Goal: Task Accomplishment & Management: Use online tool/utility

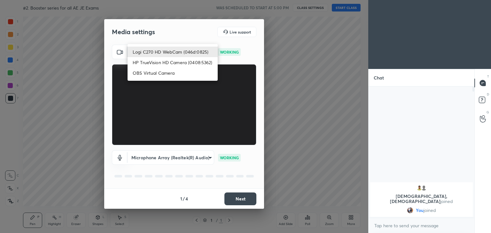
click at [151, 54] on body "1 2 3 4 5 6 7 C X Z C X Z E E Erase all H H #2. Booster series for all AE JE Ex…" at bounding box center [245, 116] width 491 height 233
click at [151, 62] on li "HP TrueVision HD Camera (0408:5362)" at bounding box center [173, 62] width 90 height 11
type input "6e129c3dbbea9c9f038ced86e3329b4af5251c06b4e783936748cd200869bc07"
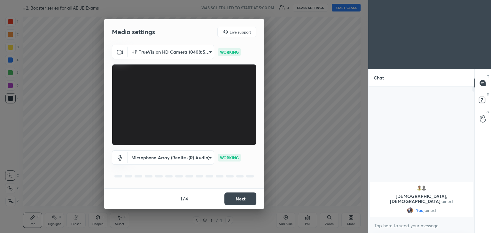
click at [241, 201] on button "Next" at bounding box center [241, 199] width 32 height 13
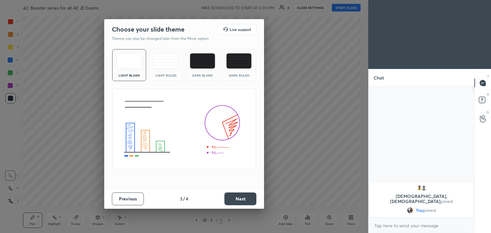
click at [250, 198] on button "Next" at bounding box center [241, 199] width 32 height 13
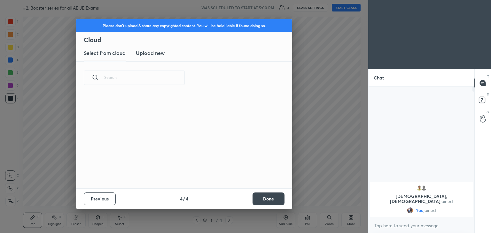
click at [256, 198] on button "Done" at bounding box center [269, 199] width 32 height 13
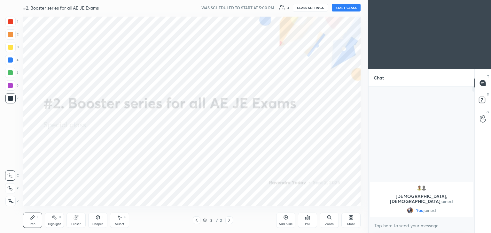
click at [336, 6] on button "START CLASS" at bounding box center [346, 8] width 29 height 8
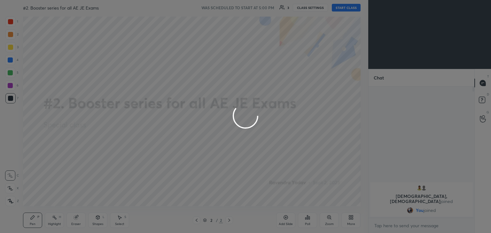
type textarea "x"
click at [285, 9] on div at bounding box center [245, 116] width 491 height 233
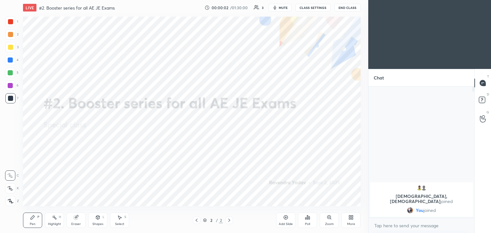
click at [285, 8] on span "mute" at bounding box center [283, 7] width 9 height 4
click at [309, 8] on button "CLASS SETTINGS" at bounding box center [313, 8] width 35 height 8
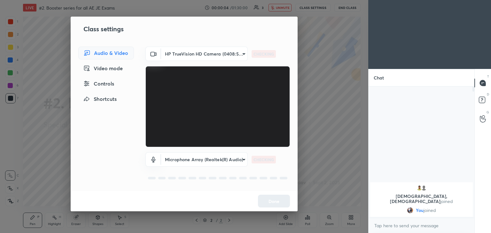
click at [209, 57] on body "1 2 3 4 5 6 7 C X Z C X Z E E Erase all H H LIVE #2. Booster series for all AE …" at bounding box center [245, 116] width 491 height 233
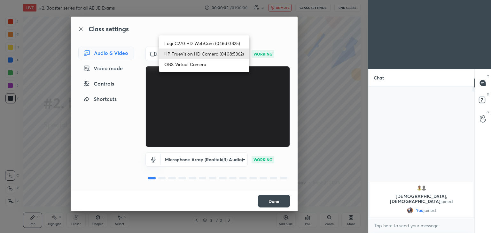
click at [202, 45] on li "Logi C270 HD WebCam (046d:0825)" at bounding box center [204, 43] width 90 height 11
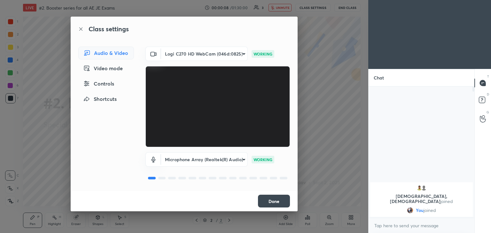
click at [207, 54] on body "1 2 3 4 5 6 7 C X Z C X Z E E Erase all H H LIVE #2. Booster series for all AE …" at bounding box center [245, 116] width 491 height 233
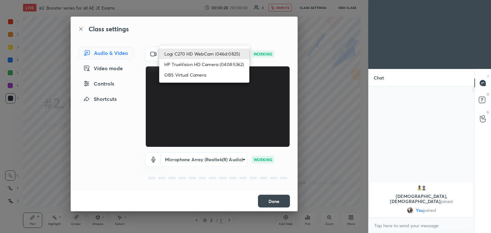
click at [211, 65] on li "HP TrueVision HD Camera (0408:5362)" at bounding box center [204, 64] width 90 height 11
type input "6e129c3dbbea9c9f038ced86e3329b4af5251c06b4e783936748cd200869bc07"
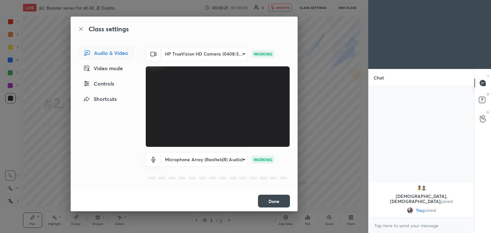
click at [273, 201] on button "Done" at bounding box center [274, 201] width 32 height 13
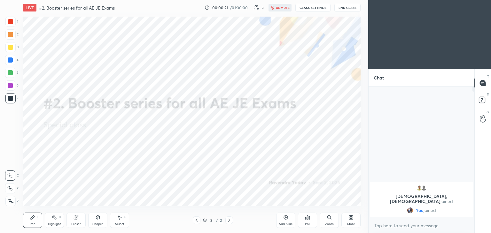
click at [276, 203] on button "Done" at bounding box center [274, 201] width 32 height 13
click at [280, 204] on div "Add Slide Poll Zoom More" at bounding box center [318, 221] width 84 height 36
click at [351, 226] on div "More" at bounding box center [351, 224] width 8 height 3
click at [314, 157] on div "Upload File" at bounding box center [315, 157] width 17 height 3
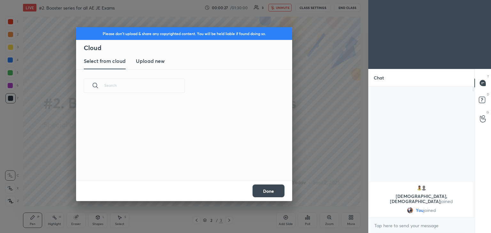
scroll to position [79, 205]
click at [151, 65] on new "Upload new" at bounding box center [150, 61] width 29 height 16
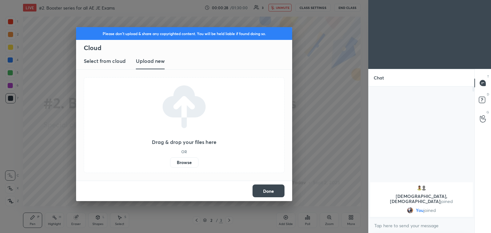
click at [183, 162] on label "Browse" at bounding box center [184, 163] width 28 height 10
click at [170, 162] on input "Browse" at bounding box center [170, 163] width 0 height 10
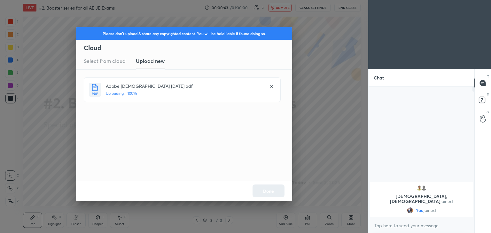
click at [273, 193] on div "Done" at bounding box center [184, 191] width 216 height 20
click at [273, 193] on button "Done" at bounding box center [269, 191] width 32 height 13
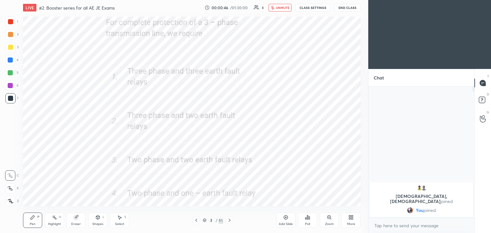
click at [197, 221] on icon at bounding box center [196, 220] width 5 height 5
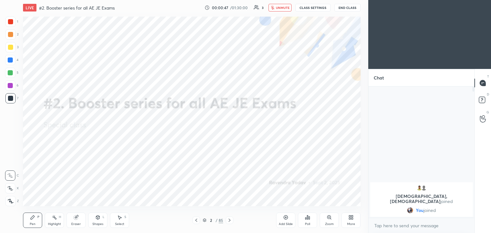
click at [350, 221] on div "More" at bounding box center [351, 220] width 19 height 15
click at [313, 156] on div "Upload File" at bounding box center [315, 157] width 17 height 3
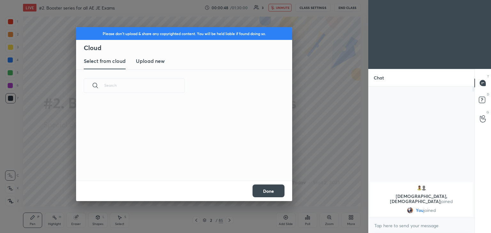
click at [147, 58] on h3 "Upload new" at bounding box center [150, 61] width 29 height 8
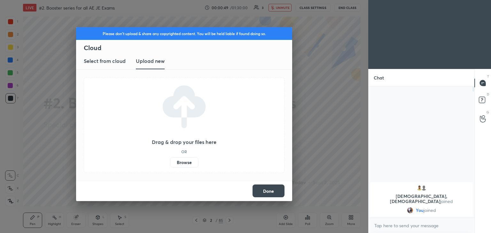
click at [184, 162] on label "Browse" at bounding box center [184, 163] width 28 height 10
click at [170, 162] on input "Browse" at bounding box center [170, 163] width 0 height 10
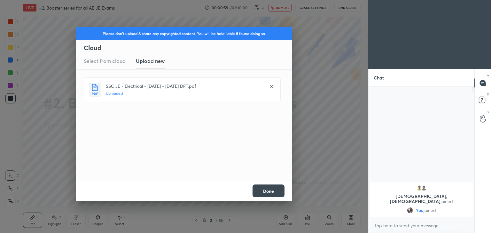
click at [270, 194] on button "Done" at bounding box center [269, 191] width 32 height 13
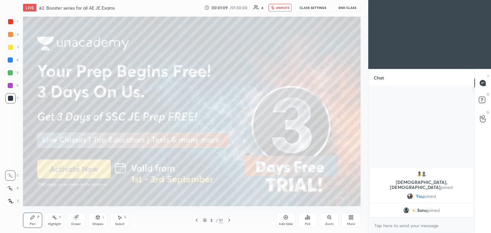
click at [12, 48] on div at bounding box center [10, 47] width 5 height 5
click at [11, 187] on icon at bounding box center [10, 188] width 6 height 4
click at [278, 8] on span "unmute" at bounding box center [283, 7] width 14 height 4
click at [310, 7] on button "CLASS SETTINGS" at bounding box center [313, 8] width 35 height 8
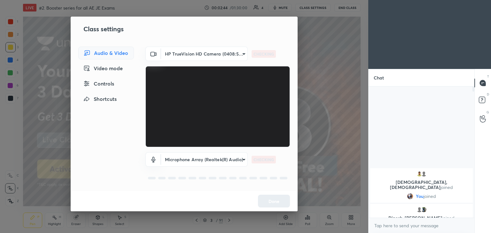
click at [201, 56] on body "1 2 3 4 5 6 7 C X Z C X Z E E Erase all H H LIVE #2. Booster series for all AE …" at bounding box center [245, 116] width 491 height 233
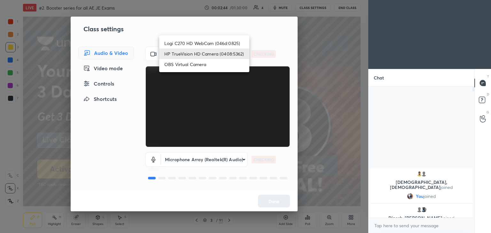
click at [202, 44] on li "Logi C270 HD WebCam (046d:0825)" at bounding box center [204, 43] width 90 height 11
type input "f7d1afb7c9de9e4a754af8163ae90a07716e8f4ac3369fe1a9090404ef363049"
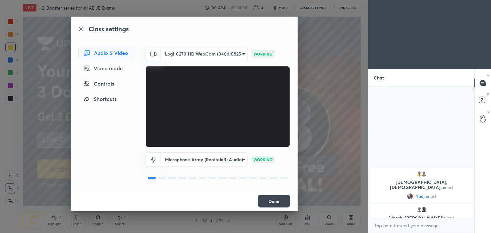
click at [271, 203] on div "Done" at bounding box center [184, 201] width 227 height 20
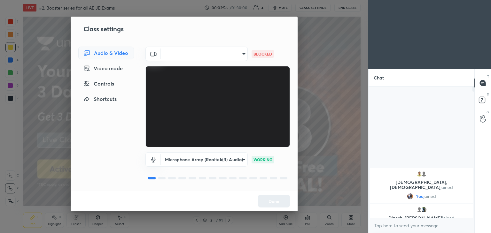
click at [236, 55] on body "1 2 3 4 5 6 7 C X Z C X Z E E Erase all H H LIVE #2. Booster series for all AE …" at bounding box center [245, 116] width 491 height 233
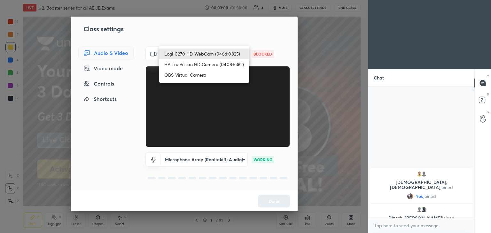
click at [217, 56] on li "Logi C270 HD WebCam (046d:0825)" at bounding box center [204, 54] width 90 height 11
click at [211, 53] on body "1 2 3 4 5 6 7 C X Z C X Z E E Erase all H H LIVE #2. Booster series for all AE …" at bounding box center [245, 116] width 491 height 233
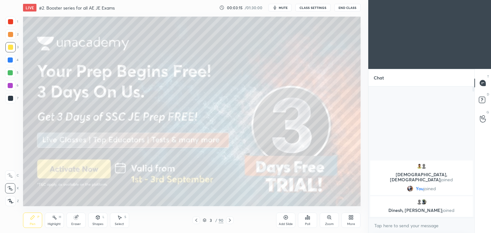
scroll to position [31789, 31639]
click at [279, 9] on button "mute" at bounding box center [280, 8] width 23 height 8
click at [311, 10] on button "CLASS SETTINGS" at bounding box center [313, 8] width 35 height 8
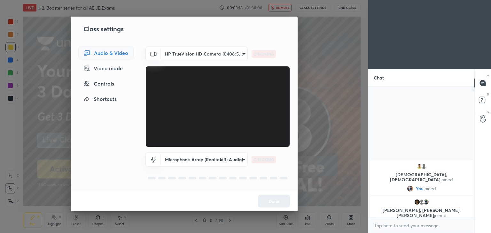
click at [202, 57] on body "1 2 3 4 5 6 7 C X Z C X Z E E Erase all H H LIVE #2. Booster series for all AE …" at bounding box center [245, 116] width 491 height 233
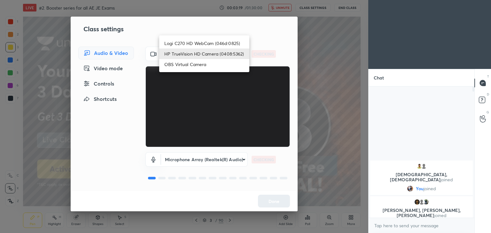
click at [199, 42] on li "Logi C270 HD WebCam (046d:0825)" at bounding box center [204, 43] width 90 height 11
type input "f7d1afb7c9de9e4a754af8163ae90a07716e8f4ac3369fe1a9090404ef363049"
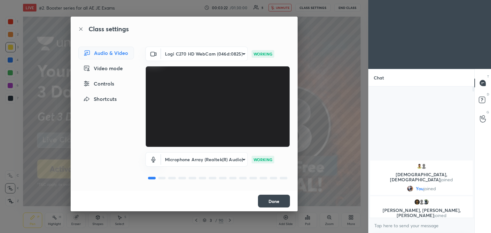
click at [282, 207] on button "Done" at bounding box center [274, 201] width 32 height 13
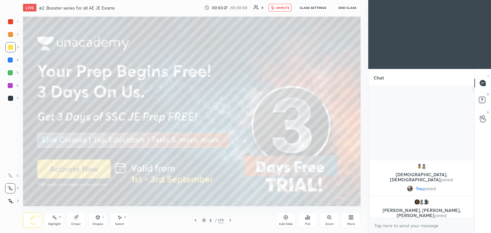
click at [281, 8] on span "unmute" at bounding box center [283, 7] width 14 height 4
click at [9, 48] on div at bounding box center [10, 47] width 5 height 5
click at [12, 191] on div at bounding box center [10, 189] width 10 height 10
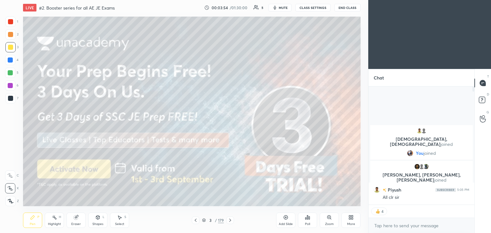
scroll to position [130, 104]
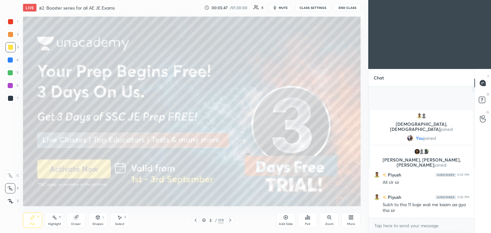
click at [18, 214] on div "1 2 3 4 5 6 7 C X Z C X Z E E Erase all H H LIVE #2. Booster series for all AE …" at bounding box center [181, 116] width 363 height 233
drag, startPoint x: 32, startPoint y: 218, endPoint x: 37, endPoint y: 219, distance: 5.5
click at [33, 219] on icon at bounding box center [33, 218] width 4 height 4
click at [15, 47] on div at bounding box center [10, 47] width 10 height 10
click at [232, 222] on icon at bounding box center [230, 220] width 5 height 5
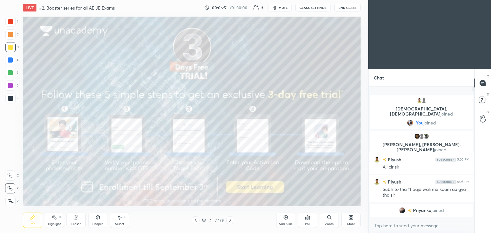
click at [10, 48] on div at bounding box center [10, 47] width 5 height 5
click at [229, 222] on icon at bounding box center [230, 220] width 5 height 5
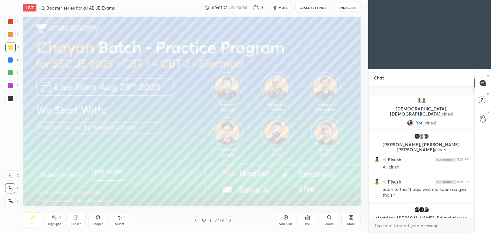
click at [231, 222] on icon at bounding box center [230, 220] width 5 height 5
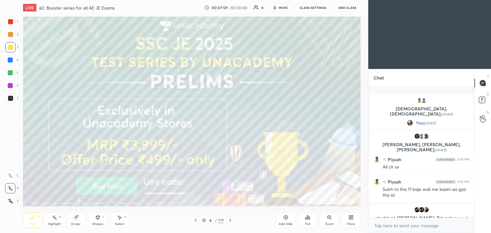
click at [231, 223] on icon at bounding box center [230, 220] width 5 height 5
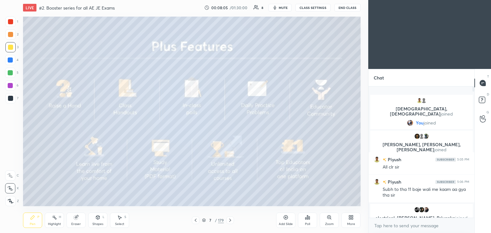
click at [230, 221] on icon at bounding box center [230, 220] width 2 height 3
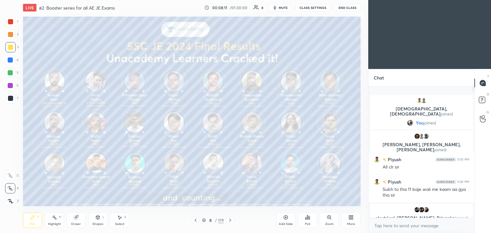
click at [205, 221] on icon at bounding box center [204, 221] width 4 height 4
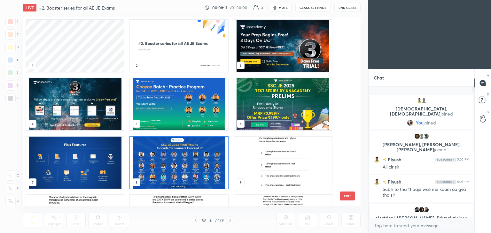
scroll to position [188, 335]
click at [306, 148] on img "grid" at bounding box center [283, 163] width 98 height 52
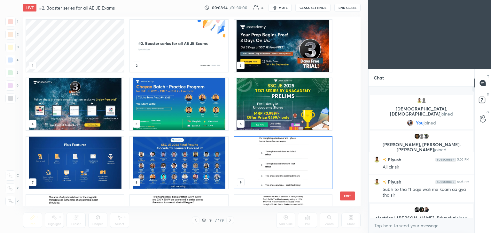
click at [276, 165] on img "grid" at bounding box center [283, 163] width 98 height 52
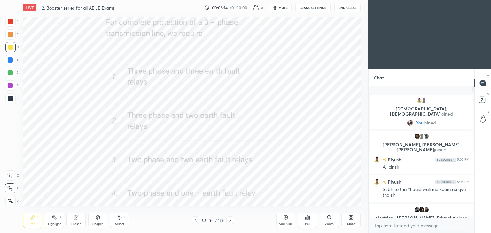
click at [278, 165] on img "grid" at bounding box center [283, 163] width 98 height 52
click at [230, 218] on icon at bounding box center [230, 220] width 5 height 5
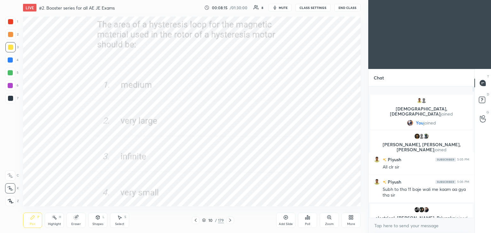
click at [231, 220] on icon at bounding box center [230, 220] width 5 height 5
click at [232, 221] on icon at bounding box center [230, 220] width 5 height 5
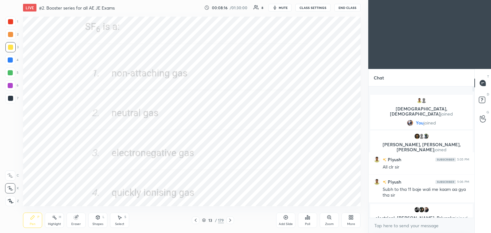
click at [232, 221] on icon at bounding box center [230, 220] width 5 height 5
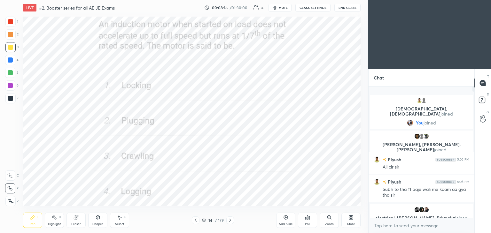
click at [230, 220] on icon at bounding box center [230, 220] width 5 height 5
click at [231, 219] on icon at bounding box center [230, 220] width 5 height 5
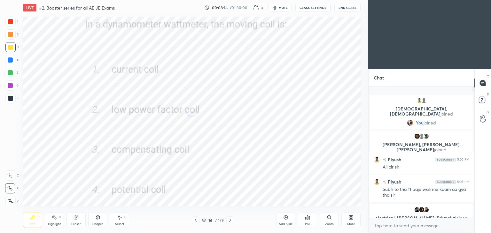
click at [231, 219] on icon at bounding box center [230, 220] width 5 height 5
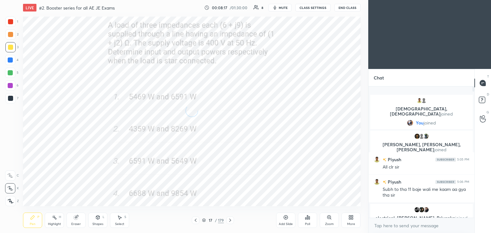
click at [230, 221] on icon at bounding box center [230, 220] width 5 height 5
click at [229, 220] on icon at bounding box center [230, 220] width 5 height 5
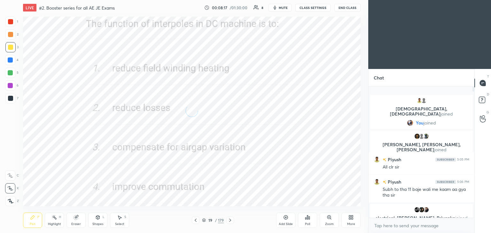
click at [229, 221] on icon at bounding box center [230, 220] width 5 height 5
click at [229, 220] on icon at bounding box center [230, 220] width 5 height 5
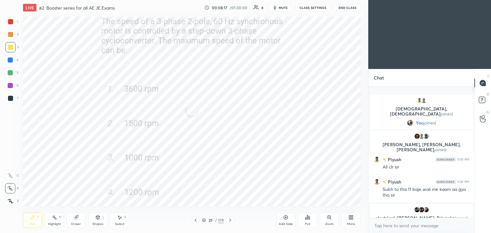
click at [229, 220] on icon at bounding box center [230, 220] width 5 height 5
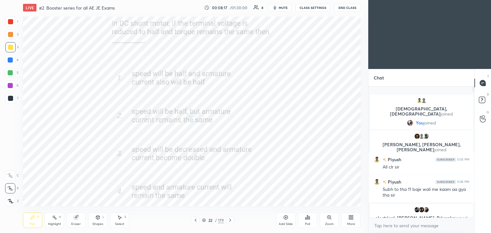
click at [229, 220] on icon at bounding box center [230, 220] width 5 height 5
click at [228, 221] on icon at bounding box center [230, 220] width 5 height 5
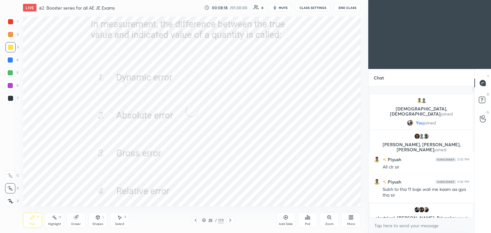
click at [228, 221] on icon at bounding box center [230, 220] width 5 height 5
click at [228, 222] on icon at bounding box center [230, 220] width 5 height 5
click at [230, 222] on icon at bounding box center [230, 220] width 5 height 5
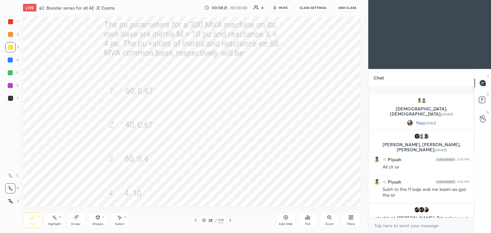
click at [231, 221] on icon at bounding box center [230, 220] width 5 height 5
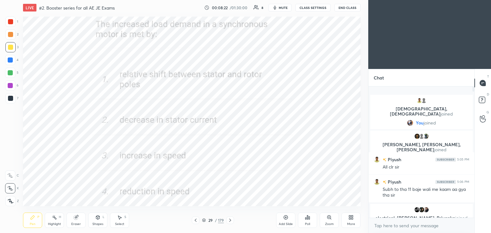
click at [232, 221] on icon at bounding box center [230, 220] width 5 height 5
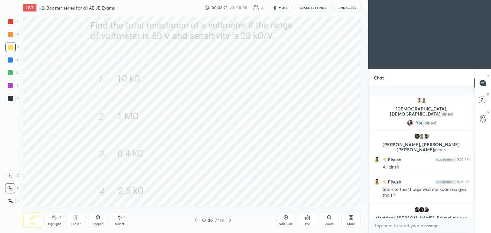
click at [232, 221] on icon at bounding box center [230, 220] width 5 height 5
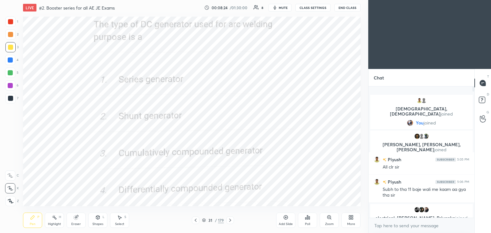
click at [232, 221] on icon at bounding box center [230, 220] width 5 height 5
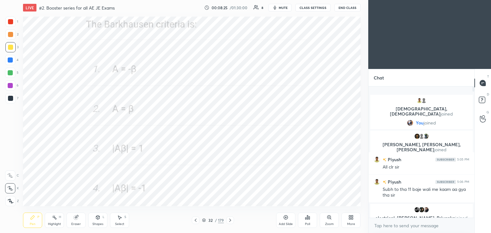
click at [233, 220] on icon at bounding box center [230, 220] width 5 height 5
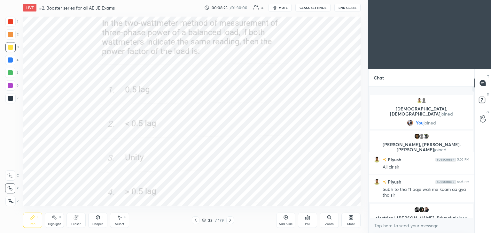
click at [234, 220] on div at bounding box center [230, 221] width 8 height 8
click at [234, 219] on div "34 / 179" at bounding box center [213, 221] width 127 height 8
click at [230, 221] on icon at bounding box center [230, 220] width 5 height 5
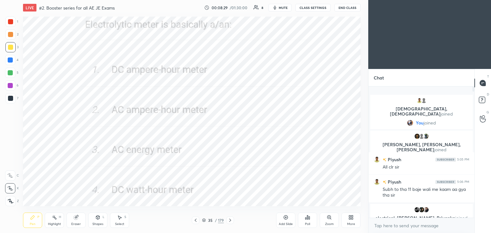
click at [231, 221] on icon at bounding box center [230, 220] width 2 height 3
click at [231, 220] on icon at bounding box center [230, 220] width 5 height 5
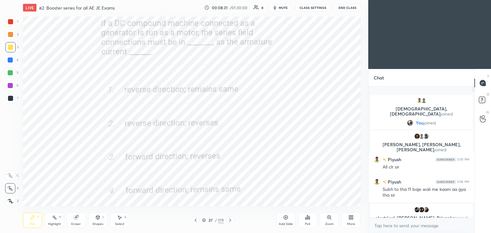
click at [231, 220] on icon at bounding box center [230, 220] width 5 height 5
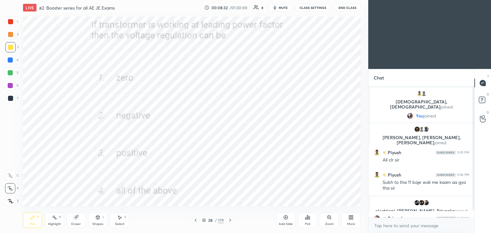
click at [232, 220] on icon at bounding box center [230, 220] width 5 height 5
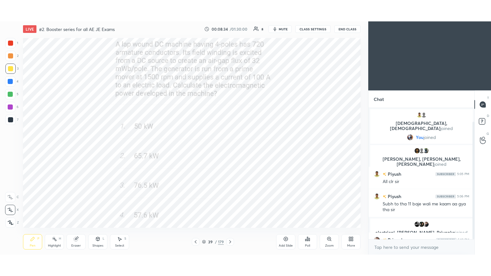
scroll to position [15, 0]
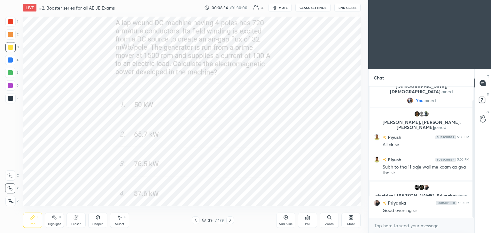
drag, startPoint x: 475, startPoint y: 184, endPoint x: 476, endPoint y: 189, distance: 5.3
click at [476, 192] on div "Chat [PERSON_NAME], [PERSON_NAME] joined You joined [PERSON_NAME], [PERSON_NAME…" at bounding box center [429, 151] width 123 height 164
click at [234, 221] on div "39 / 179" at bounding box center [213, 221] width 127 height 8
click at [230, 222] on icon at bounding box center [230, 220] width 5 height 5
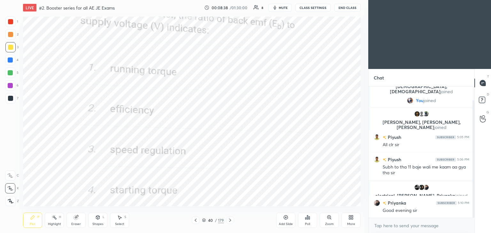
click at [229, 223] on icon at bounding box center [230, 220] width 5 height 5
click at [232, 223] on icon at bounding box center [230, 220] width 5 height 5
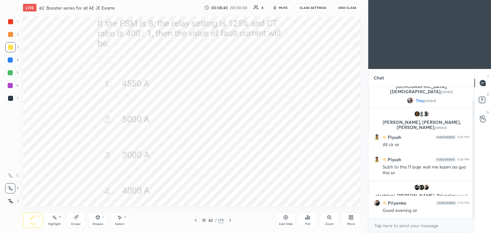
click at [231, 224] on div at bounding box center [230, 221] width 8 height 8
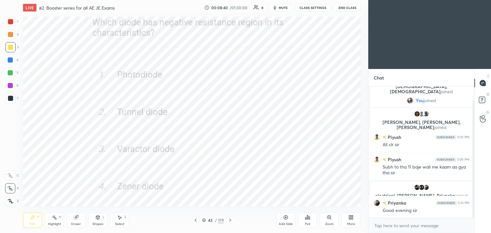
click at [230, 223] on div at bounding box center [230, 221] width 8 height 8
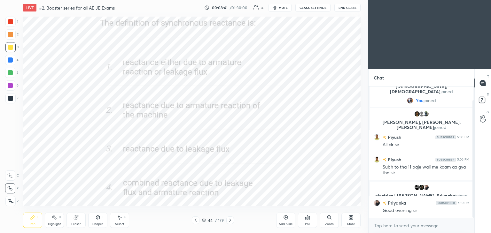
click at [231, 222] on icon at bounding box center [230, 220] width 5 height 5
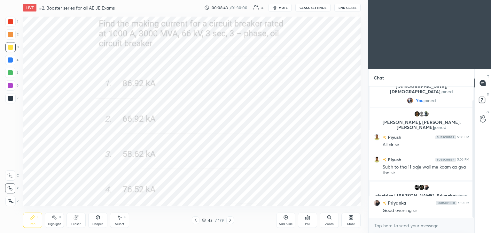
click at [231, 222] on icon at bounding box center [230, 220] width 5 height 5
click at [229, 221] on icon at bounding box center [230, 220] width 5 height 5
click at [353, 217] on icon at bounding box center [351, 217] width 5 height 5
click at [345, 168] on div "Full screen F" at bounding box center [343, 171] width 26 height 15
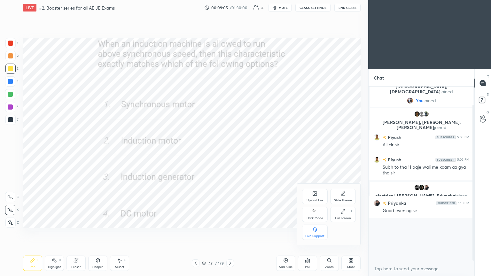
scroll to position [0, 0]
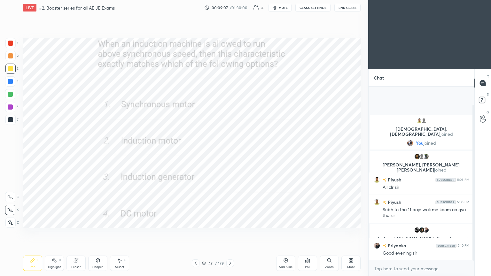
click at [12, 42] on div at bounding box center [10, 43] width 5 height 5
click at [36, 233] on div "Pen P" at bounding box center [32, 263] width 19 height 15
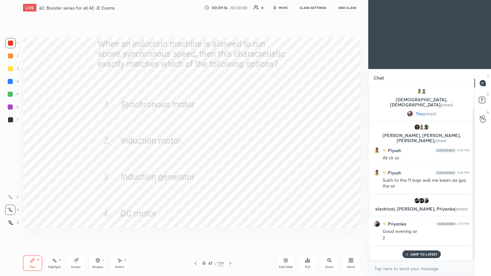
scroll to position [24, 0]
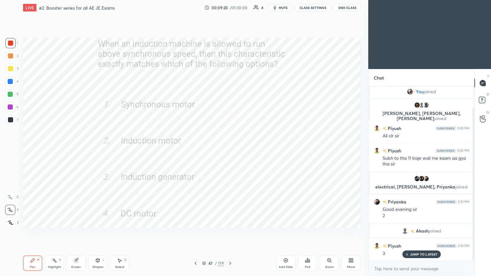
click at [202, 233] on icon at bounding box center [203, 263] width 3 height 2
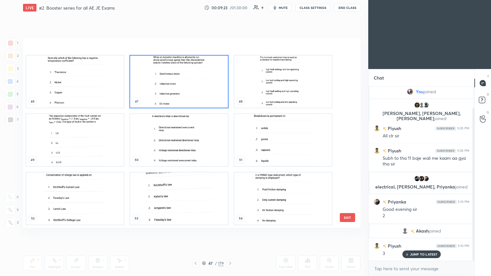
scroll to position [880, 0]
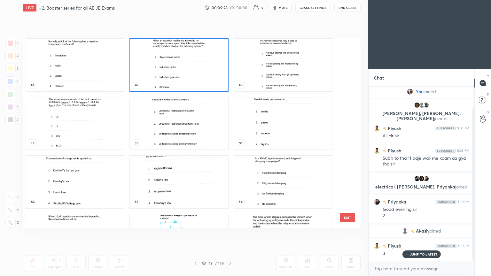
click at [169, 130] on img "grid" at bounding box center [179, 124] width 98 height 52
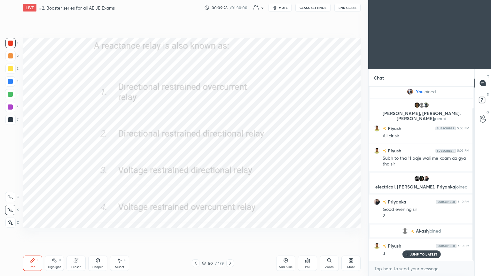
click at [170, 130] on img "grid" at bounding box center [179, 124] width 98 height 52
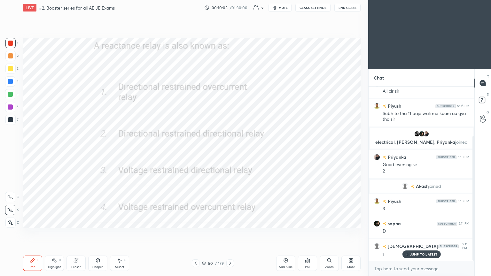
scroll to position [92, 0]
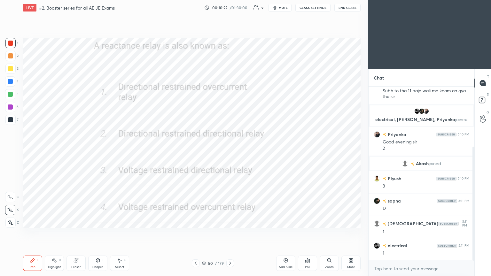
drag, startPoint x: 220, startPoint y: 252, endPoint x: 210, endPoint y: 259, distance: 12.3
click at [216, 233] on div "Pen P Highlight H Eraser Shapes L Select S 50 / 179 Add Slide Poll Zoom More" at bounding box center [192, 264] width 338 height 26
click at [229, 233] on icon at bounding box center [230, 263] width 5 height 5
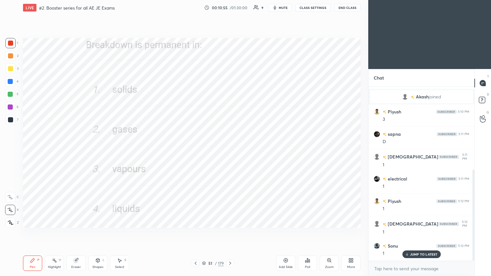
scroll to position [181, 0]
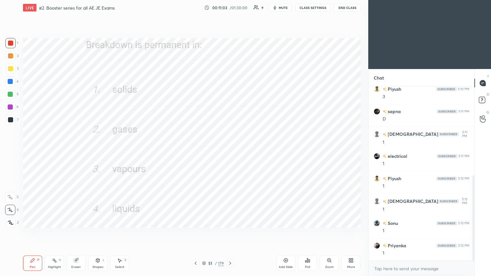
click at [205, 233] on icon at bounding box center [203, 264] width 3 height 1
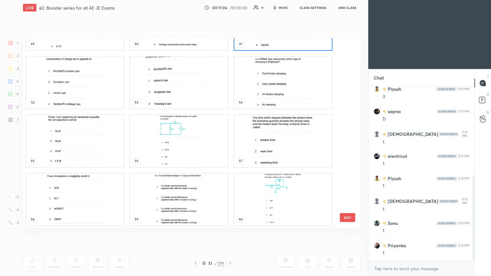
scroll to position [980, 0]
click at [99, 86] on img "grid" at bounding box center [75, 82] width 98 height 52
click at [99, 87] on img "grid" at bounding box center [75, 82] width 98 height 52
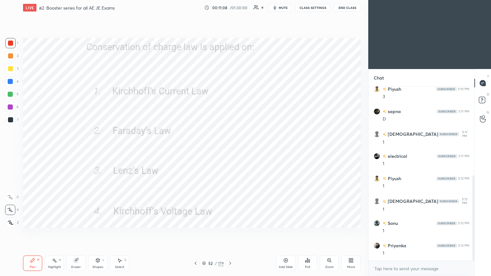
click at [99, 87] on img "grid" at bounding box center [75, 82] width 98 height 52
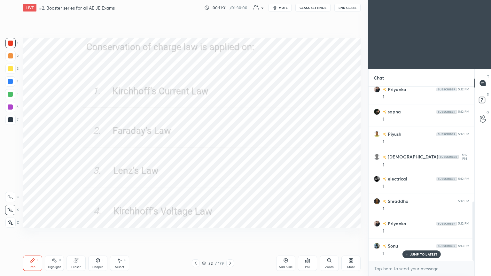
drag, startPoint x: 202, startPoint y: 264, endPoint x: 209, endPoint y: 261, distance: 6.9
click at [203, 233] on icon at bounding box center [204, 264] width 4 height 4
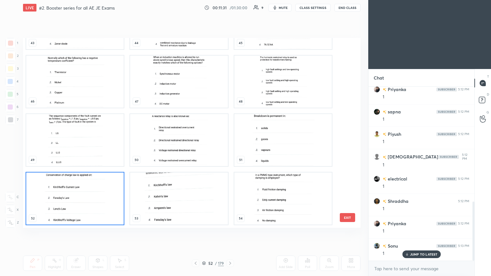
scroll to position [188, 335]
click at [207, 214] on img "grid" at bounding box center [179, 199] width 98 height 52
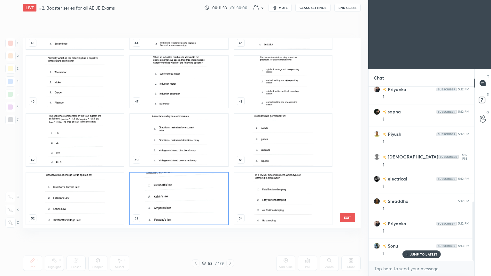
click at [209, 215] on img "grid" at bounding box center [179, 199] width 98 height 52
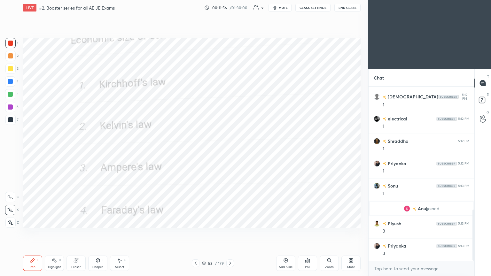
scroll to position [421, 0]
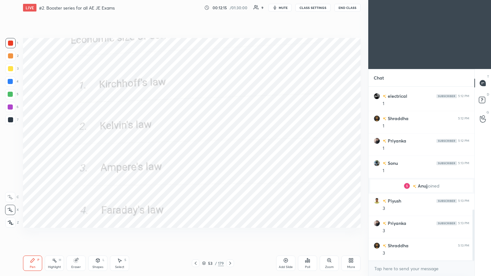
click at [229, 233] on div "Pen P Highlight H Eraser Shapes L Select S 53 / 179 Add Slide Poll Zoom More" at bounding box center [192, 264] width 338 height 26
click at [234, 233] on div at bounding box center [230, 264] width 8 height 8
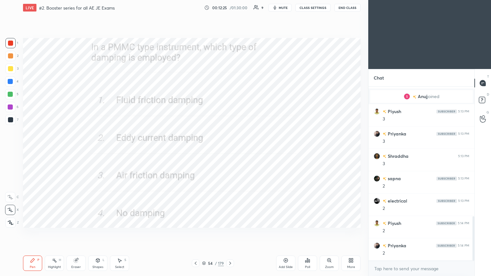
scroll to position [532, 0]
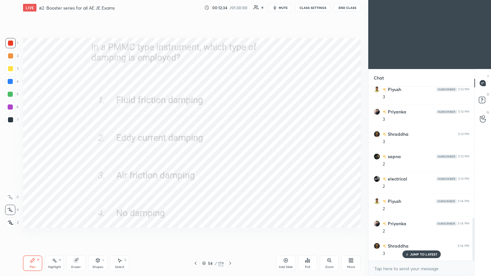
click at [229, 233] on icon at bounding box center [230, 263] width 5 height 5
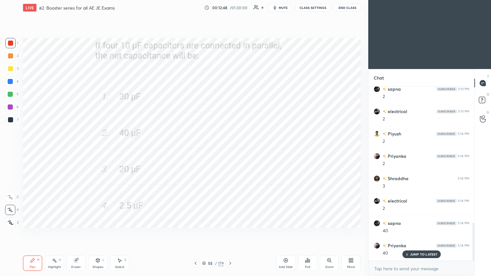
scroll to position [622, 0]
click at [230, 233] on icon at bounding box center [230, 263] width 5 height 5
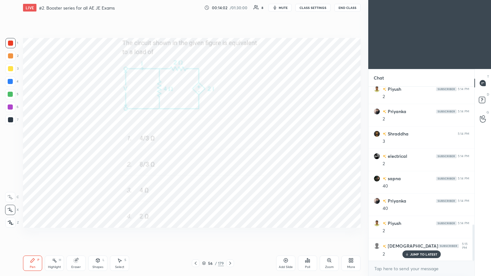
scroll to position [667, 0]
click at [13, 43] on div at bounding box center [10, 43] width 5 height 5
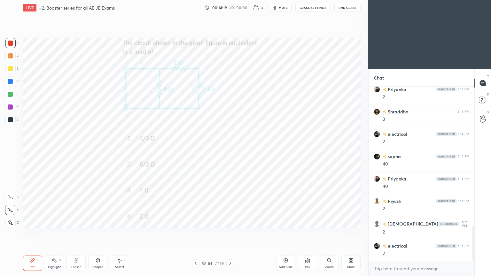
scroll to position [689, 0]
click at [232, 233] on icon at bounding box center [230, 263] width 5 height 5
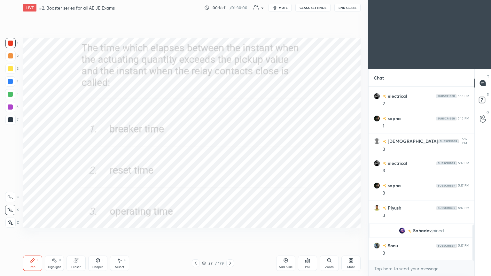
scroll to position [672, 0]
click at [230, 233] on icon at bounding box center [230, 263] width 5 height 5
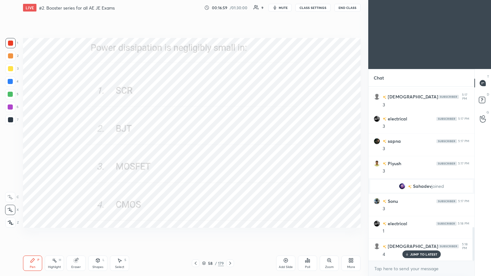
scroll to position [732, 0]
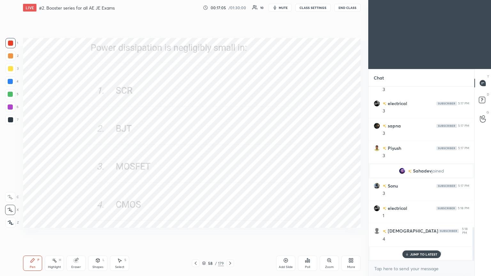
click at [425, 233] on p "JUMP TO LATEST" at bounding box center [424, 255] width 28 height 4
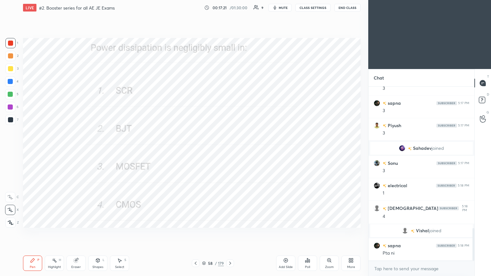
scroll to position [777, 0]
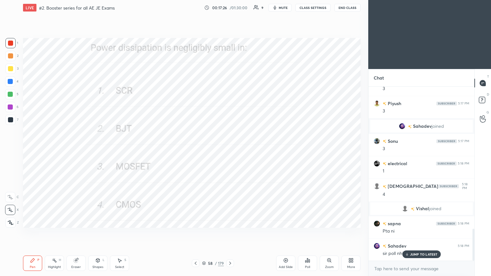
click at [419, 233] on p "JUMP TO LATEST" at bounding box center [424, 255] width 28 height 4
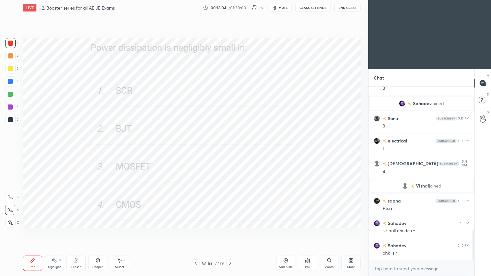
click at [230, 233] on icon at bounding box center [230, 263] width 2 height 3
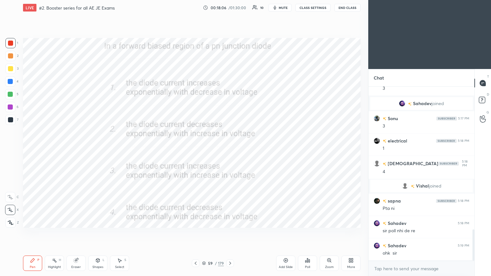
click at [8, 41] on div at bounding box center [10, 43] width 5 height 5
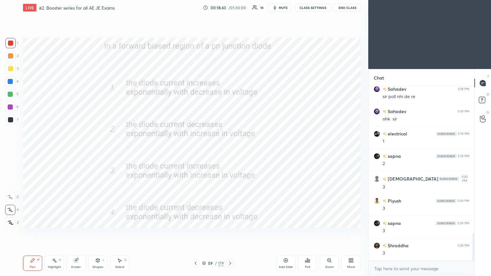
scroll to position [956, 0]
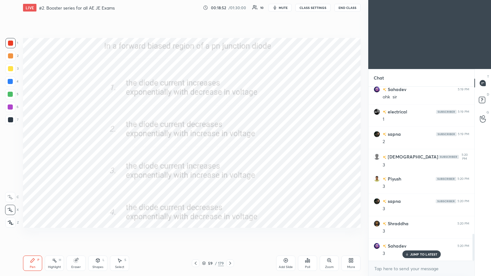
click at [13, 46] on div at bounding box center [10, 43] width 10 height 10
click at [13, 122] on div at bounding box center [10, 120] width 10 height 10
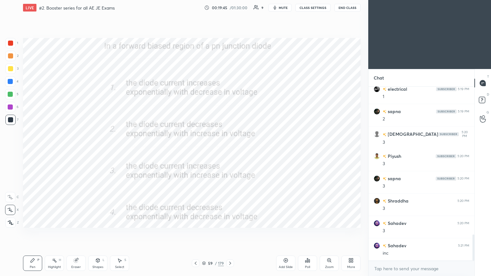
click at [228, 233] on icon at bounding box center [230, 263] width 5 height 5
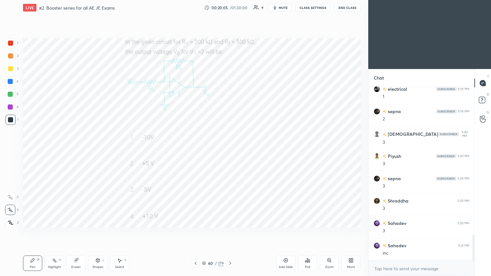
click at [8, 43] on div at bounding box center [10, 43] width 5 height 5
click at [32, 233] on icon at bounding box center [33, 261] width 4 height 4
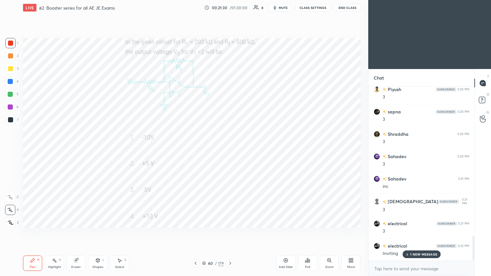
scroll to position [1068, 0]
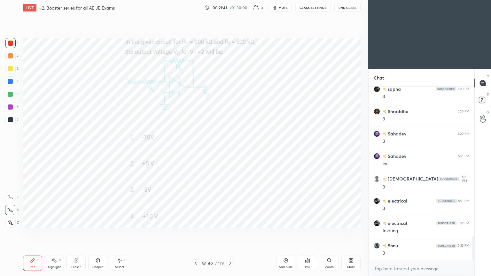
click at [230, 233] on icon at bounding box center [230, 263] width 5 height 5
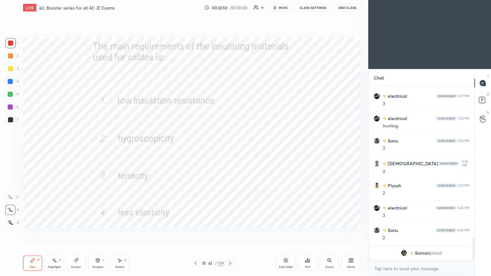
scroll to position [1055, 0]
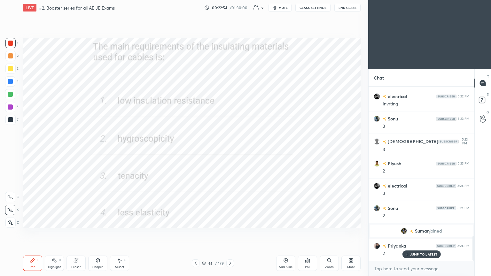
click at [418, 233] on p "JUMP TO LATEST" at bounding box center [424, 255] width 28 height 4
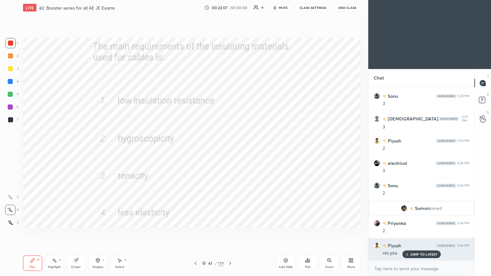
scroll to position [1100, 0]
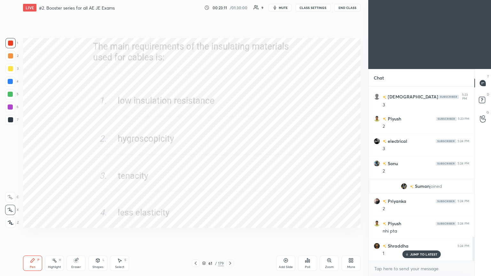
click at [420, 233] on p "JUMP TO LATEST" at bounding box center [424, 255] width 28 height 4
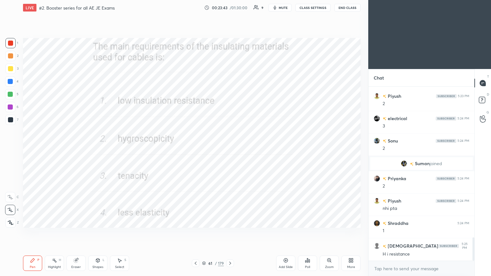
scroll to position [2, 2]
click at [230, 233] on icon at bounding box center [230, 263] width 5 height 5
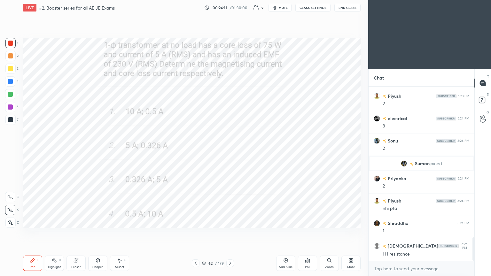
scroll to position [1145, 0]
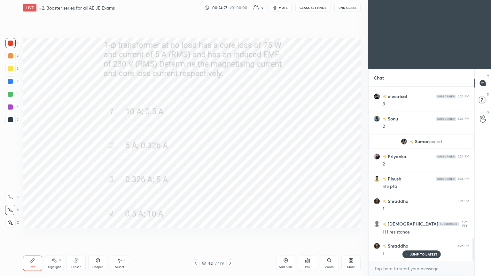
click at [414, 233] on p "JUMP TO LATEST" at bounding box center [424, 255] width 28 height 4
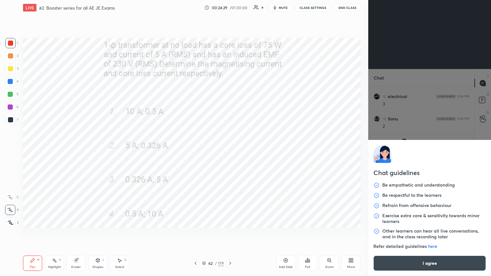
click at [400, 233] on body "1 2 3 4 5 6 7 C X Z C X Z E E Erase all H H LIVE #2. Booster series for all AE …" at bounding box center [245, 138] width 491 height 276
click at [400, 233] on div "Chat guidelines Be empathetic and understanding Be respectful to the learners R…" at bounding box center [429, 208] width 123 height 136
click at [400, 233] on button "I agree" at bounding box center [430, 263] width 113 height 15
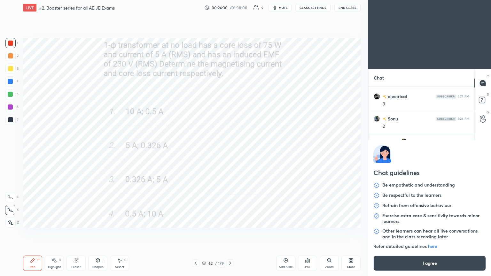
type textarea "x"
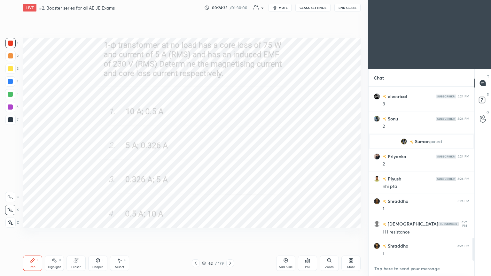
click at [394, 233] on textarea at bounding box center [422, 269] width 96 height 10
type textarea "9"
type textarea "x"
type textarea "97"
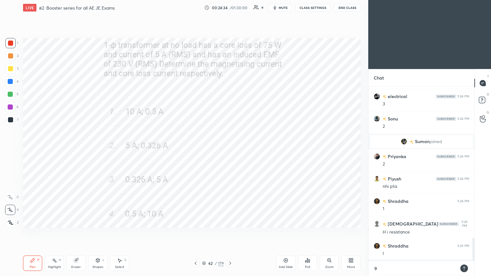
type textarea "x"
type textarea "977"
type textarea "x"
type textarea "9770"
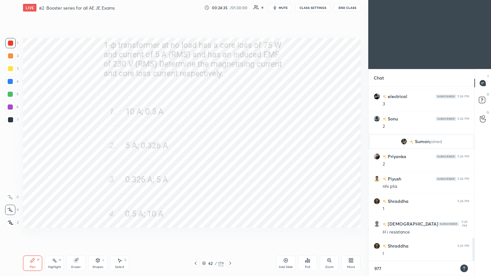
type textarea "x"
type textarea "97705"
type textarea "x"
type textarea "977054"
type textarea "x"
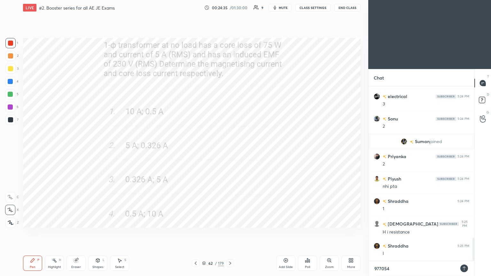
type textarea "9770540"
type textarea "x"
type textarea "97705401"
type textarea "x"
type textarea "977054014"
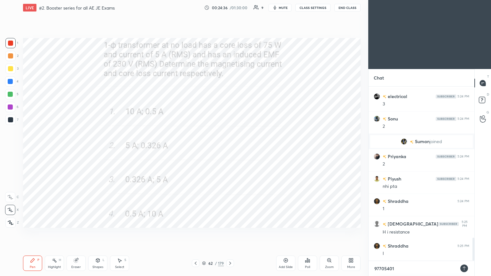
type textarea "x"
type textarea "9770540143"
type textarea "x"
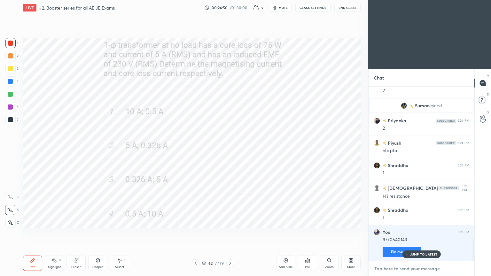
scroll to position [1203, 0]
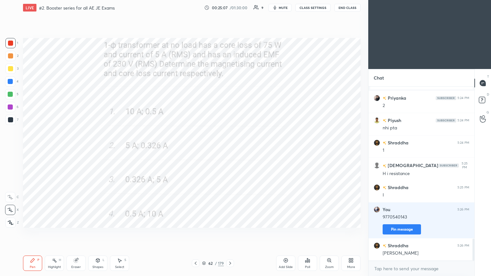
click at [10, 42] on div at bounding box center [10, 43] width 5 height 5
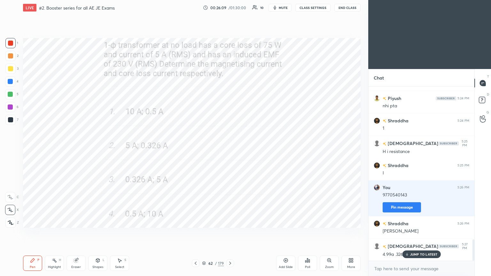
scroll to position [1241, 0]
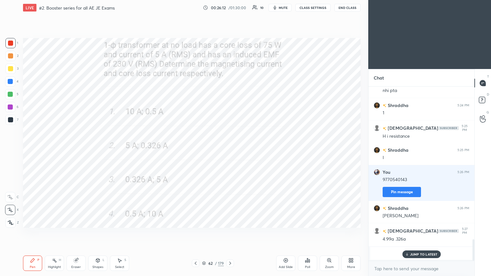
click at [420, 233] on div "JUMP TO LATEST" at bounding box center [421, 255] width 38 height 8
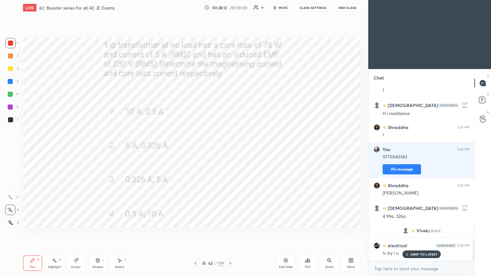
scroll to position [1286, 0]
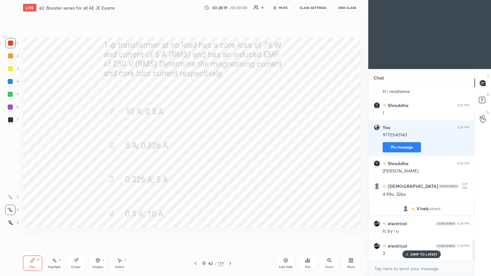
click at [420, 233] on p "JUMP TO LATEST" at bounding box center [424, 255] width 28 height 4
click at [230, 233] on icon at bounding box center [230, 263] width 5 height 5
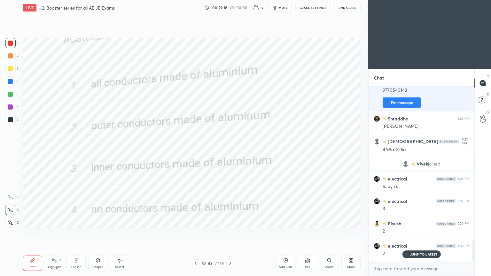
scroll to position [1353, 0]
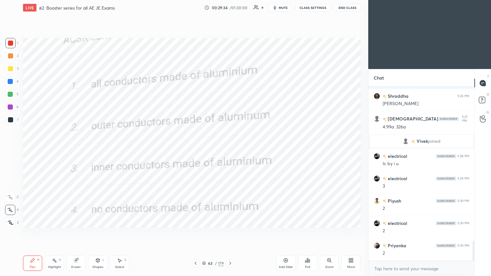
click at [231, 233] on icon at bounding box center [230, 263] width 5 height 5
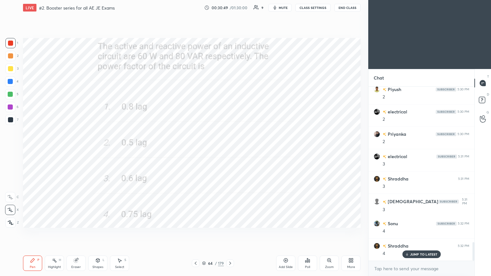
scroll to position [1487, 0]
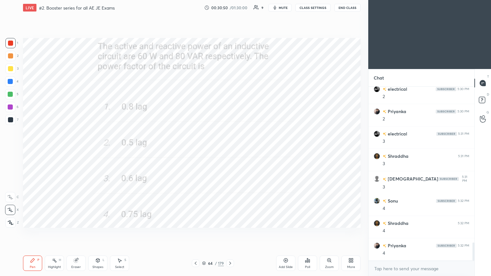
click at [76, 233] on icon at bounding box center [76, 261] width 4 height 4
click at [13, 209] on div at bounding box center [10, 210] width 10 height 10
click at [22, 233] on div "LIVE #2. Booster series for all AE JE Exams 00:31:05 / 01:30:00 9 mute CLASS SE…" at bounding box center [191, 138] width 343 height 276
click at [30, 233] on div "Pen P" at bounding box center [32, 263] width 19 height 15
click at [8, 41] on div at bounding box center [10, 43] width 10 height 10
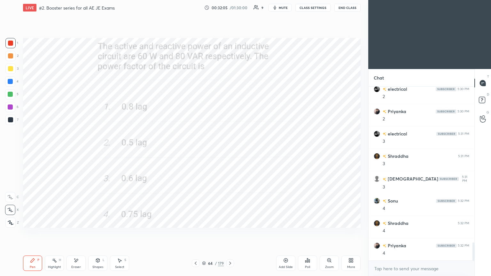
click at [232, 233] on icon at bounding box center [230, 263] width 5 height 5
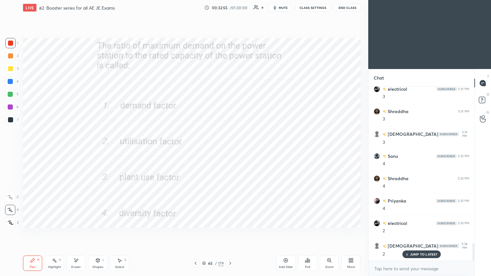
scroll to position [1554, 0]
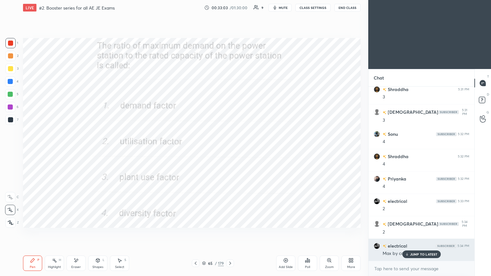
click at [416, 233] on div "JUMP TO LATEST" at bounding box center [421, 255] width 38 height 8
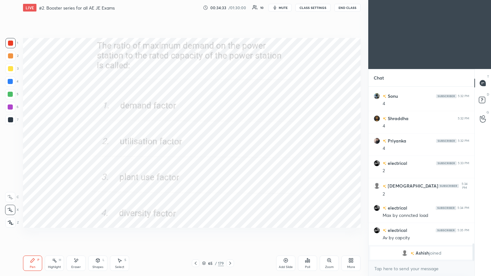
scroll to position [1469, 0]
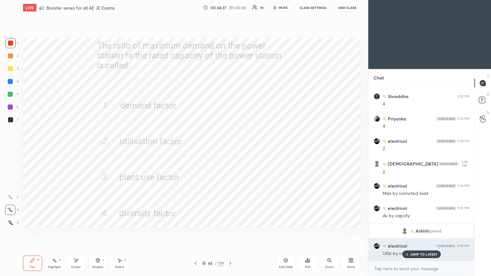
click at [415, 233] on div "JUMP TO LATEST" at bounding box center [421, 255] width 38 height 8
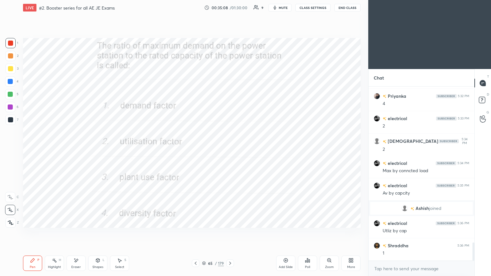
scroll to position [1513, 0]
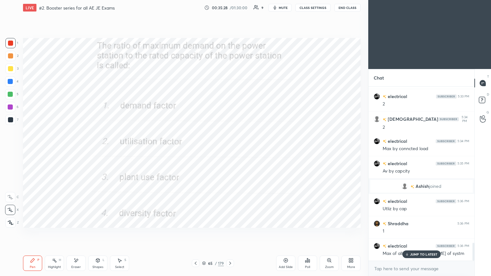
click at [411, 233] on p "JUMP TO LATEST" at bounding box center [424, 255] width 28 height 4
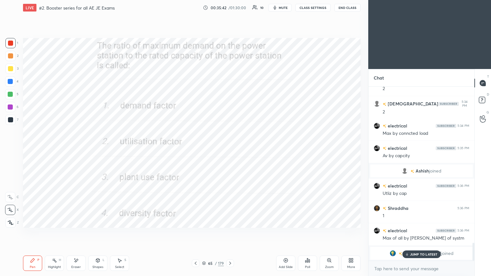
click at [425, 233] on p "JUMP TO LATEST" at bounding box center [424, 255] width 28 height 4
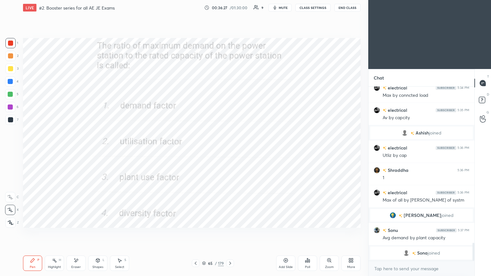
scroll to position [1538, 0]
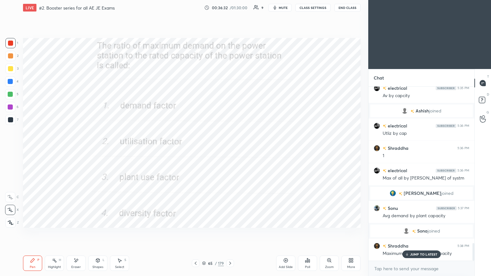
drag, startPoint x: 425, startPoint y: 250, endPoint x: 423, endPoint y: 254, distance: 4.0
click at [424, 233] on div "Priyanka 5:30 PM 2 electrical 5:31 PM 3 [PERSON_NAME] 5:31 PM 3 [PERSON_NAME] 5…" at bounding box center [422, 174] width 106 height 174
click at [420, 233] on p "JUMP TO LATEST" at bounding box center [424, 255] width 28 height 4
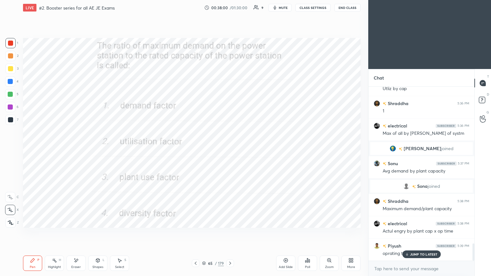
scroll to position [1605, 0]
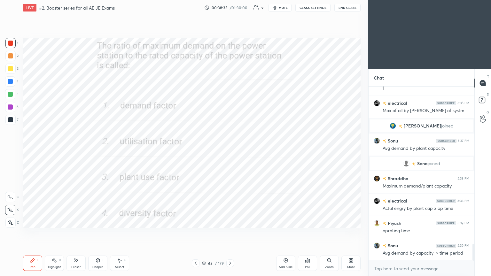
click at [226, 233] on div at bounding box center [230, 264] width 8 height 8
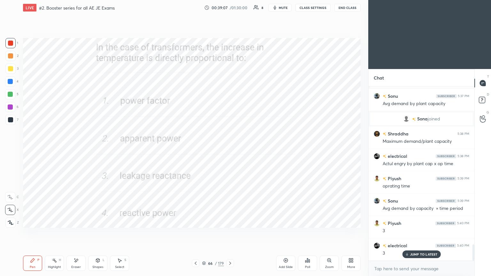
scroll to position [1672, 0]
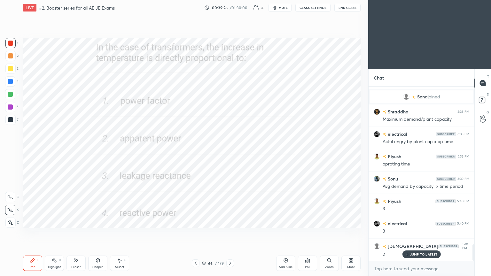
click at [229, 233] on div at bounding box center [230, 264] width 8 height 8
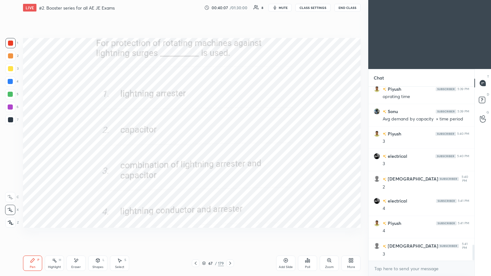
scroll to position [1762, 0]
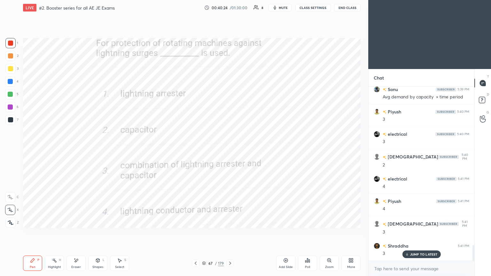
click at [231, 233] on icon at bounding box center [230, 263] width 5 height 5
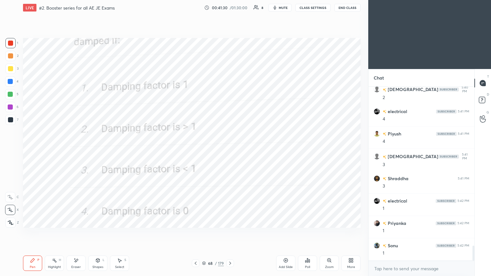
scroll to position [1851, 0]
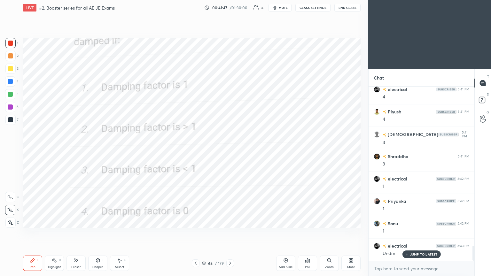
click at [229, 233] on div at bounding box center [230, 264] width 8 height 8
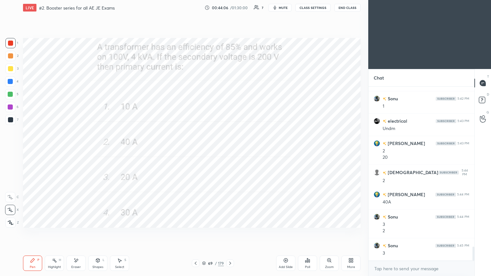
scroll to position [1998, 0]
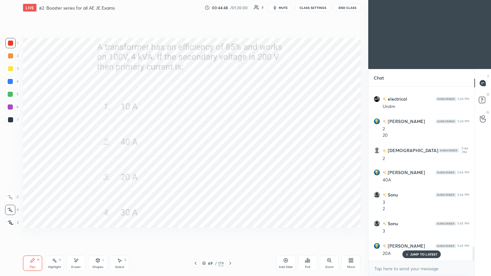
click at [205, 233] on div "Pen P Highlight H Eraser Shapes L Select S 69 / 179 Add Slide Poll Zoom More" at bounding box center [192, 264] width 338 height 26
click at [202, 233] on div "69 / 179" at bounding box center [213, 264] width 22 height 6
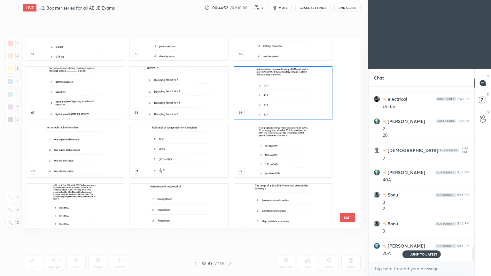
scroll to position [1273, 0]
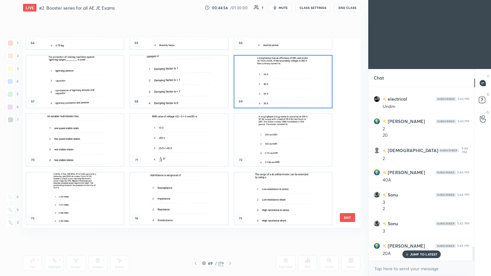
click at [192, 151] on img "grid" at bounding box center [179, 140] width 98 height 52
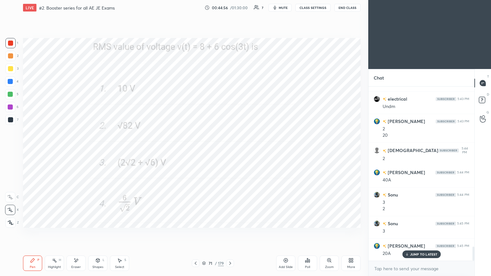
click at [192, 152] on img "grid" at bounding box center [179, 140] width 98 height 52
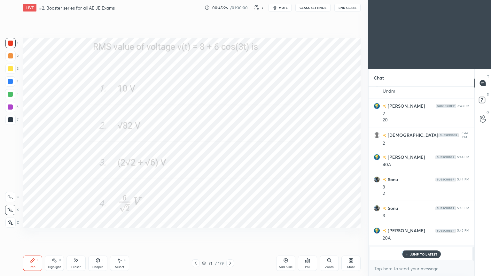
click at [422, 233] on p "JUMP TO LATEST" at bounding box center [424, 255] width 28 height 4
click at [402, 233] on img "grid" at bounding box center [405, 253] width 6 height 6
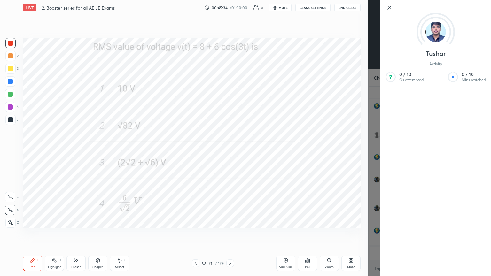
click at [391, 7] on icon at bounding box center [390, 8] width 8 height 8
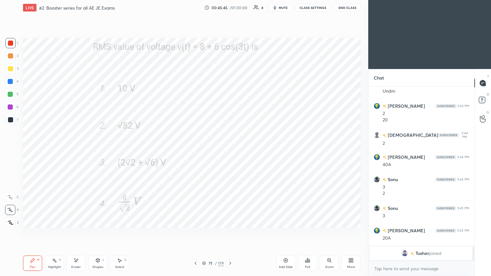
scroll to position [2036, 0]
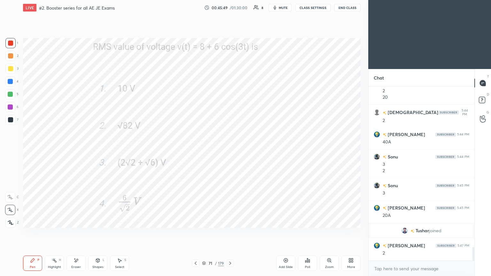
click at [74, 233] on icon at bounding box center [76, 260] width 5 height 5
click at [34, 233] on div "Pen P" at bounding box center [32, 263] width 19 height 15
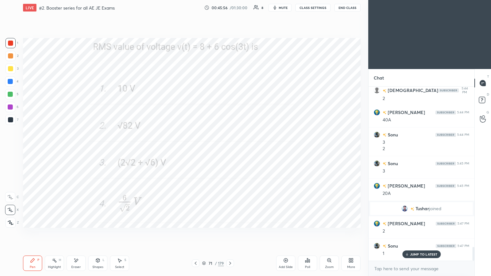
scroll to position [2081, 0]
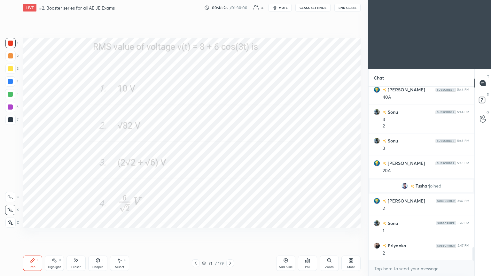
click at [232, 233] on div at bounding box center [230, 264] width 8 height 8
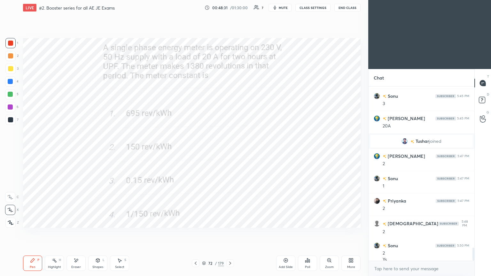
scroll to position [2132, 0]
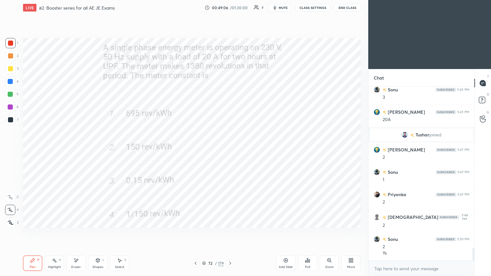
click at [205, 233] on icon at bounding box center [204, 264] width 4 height 4
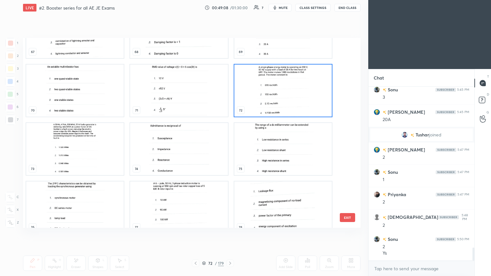
scroll to position [1334, 0]
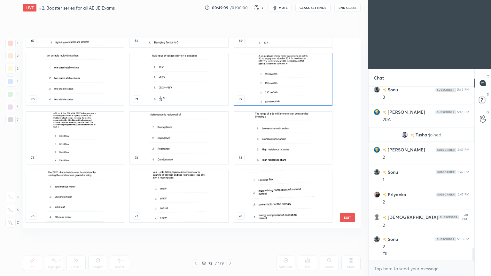
click at [173, 146] on img "grid" at bounding box center [179, 138] width 98 height 52
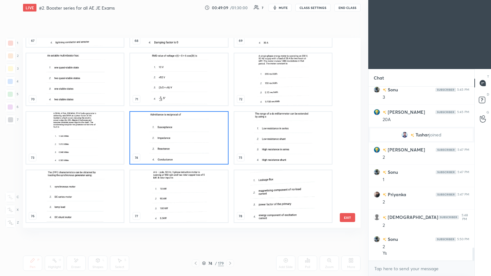
click at [176, 143] on img "grid" at bounding box center [179, 138] width 98 height 52
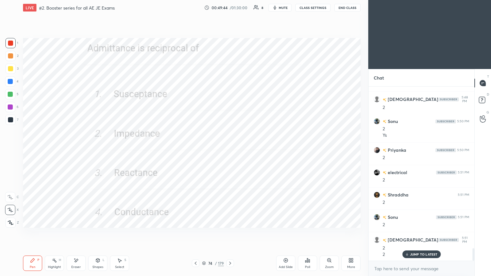
scroll to position [2266, 0]
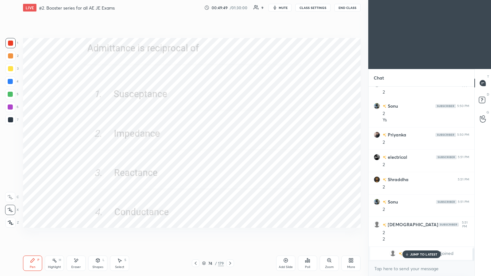
click at [425, 233] on p "JUMP TO LATEST" at bounding box center [424, 255] width 28 height 4
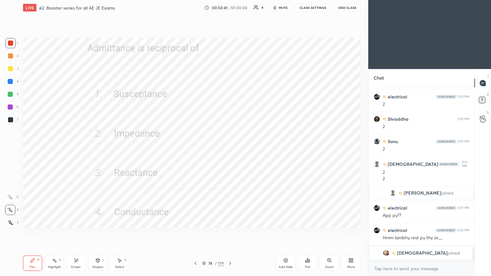
scroll to position [2133, 0]
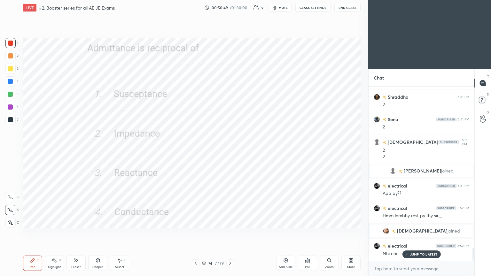
click at [390, 232] on img "grid" at bounding box center [386, 231] width 6 height 6
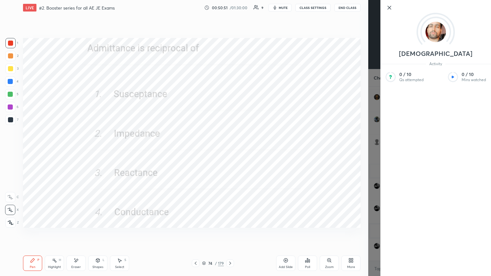
click at [389, 6] on icon at bounding box center [390, 8] width 8 height 8
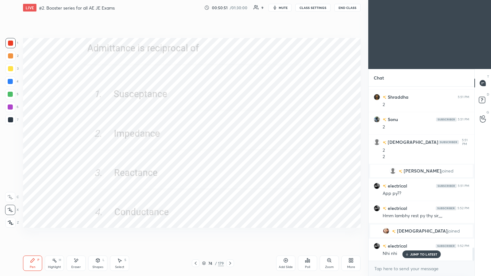
scroll to position [2139, 0]
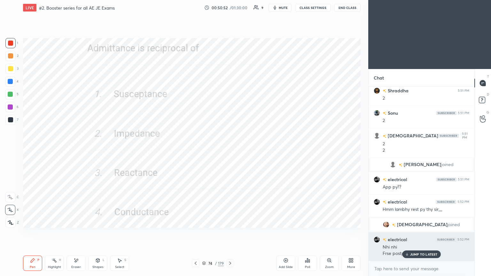
click at [417, 233] on div "JUMP TO LATEST" at bounding box center [421, 255] width 38 height 8
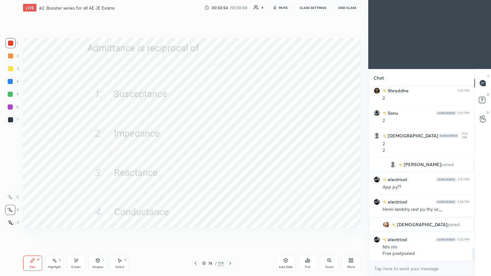
click at [203, 233] on icon at bounding box center [204, 264] width 4 height 4
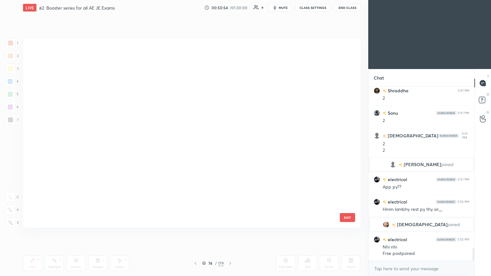
scroll to position [188, 335]
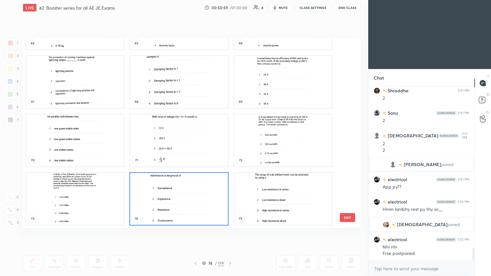
click at [279, 197] on img "grid" at bounding box center [283, 199] width 98 height 52
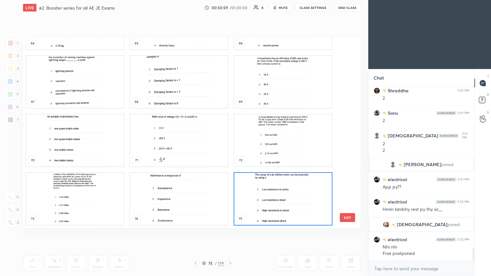
click at [283, 196] on img "grid" at bounding box center [283, 199] width 98 height 52
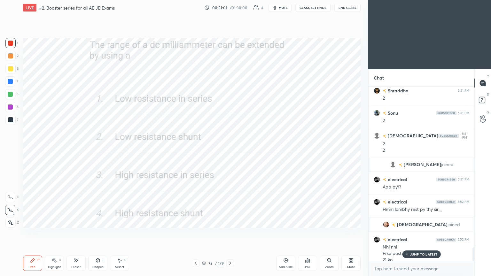
scroll to position [2145, 0]
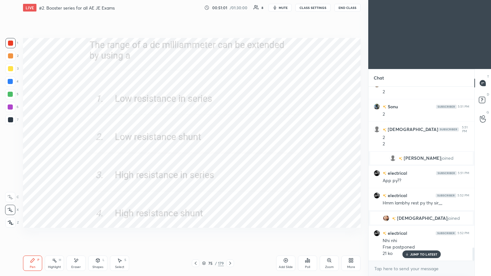
click at [10, 42] on div at bounding box center [10, 43] width 5 height 5
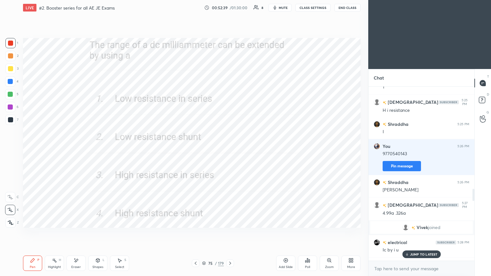
scroll to position [1182, 0]
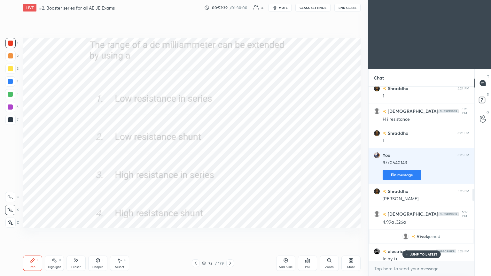
drag, startPoint x: 474, startPoint y: 256, endPoint x: 480, endPoint y: 177, distance: 79.5
click at [480, 177] on div "Chat electrical 5:21 PM 3 electrical 5:22 PM Invrting [PERSON_NAME] 5:23 PM 3 […" at bounding box center [429, 172] width 123 height 207
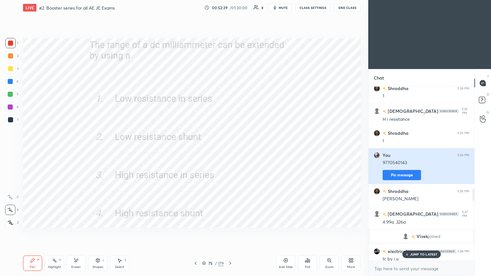
click at [404, 170] on button "Pin message" at bounding box center [402, 175] width 38 height 10
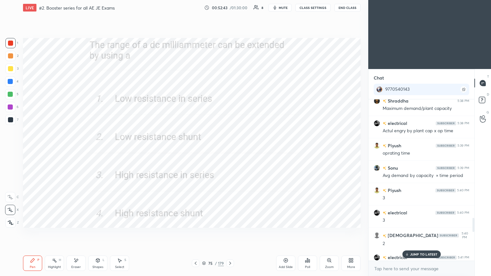
drag, startPoint x: 474, startPoint y: 200, endPoint x: 476, endPoint y: 255, distance: 55.0
click at [476, 233] on div "Chat 9770540143 [PERSON_NAME] joined [PERSON_NAME] 5:38 PM Maximum demand/plant…" at bounding box center [429, 172] width 123 height 207
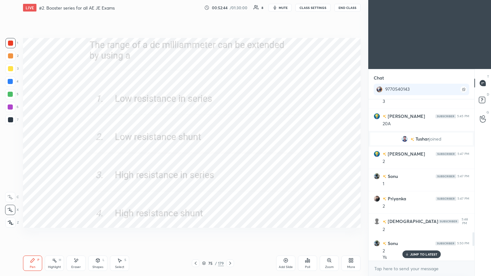
drag, startPoint x: 473, startPoint y: 223, endPoint x: 476, endPoint y: 262, distance: 38.5
click at [476, 233] on div "Chat 9770540143 [PERSON_NAME] 5:44 PM 40A [PERSON_NAME] 5:44 PM 3 2 [PERSON_NAM…" at bounding box center [429, 172] width 123 height 207
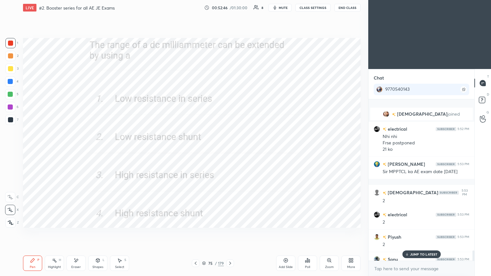
scroll to position [2663, 0]
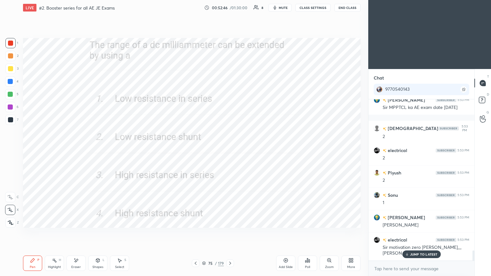
drag, startPoint x: 474, startPoint y: 239, endPoint x: 471, endPoint y: 272, distance: 33.1
click at [475, 233] on div "Chat 9770540143 [PERSON_NAME] joined electrical 5:52 PM Nhi nhi Frse postponed …" at bounding box center [429, 172] width 123 height 207
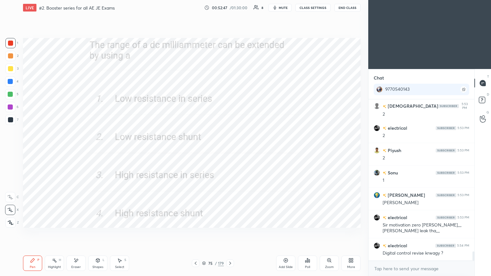
drag, startPoint x: 473, startPoint y: 255, endPoint x: 475, endPoint y: 263, distance: 7.8
click at [475, 233] on div "Chat 9770540143 [PERSON_NAME] 5:53 PM Sir MPPTCL ka AE exam date [DATE] [PERSON…" at bounding box center [429, 172] width 123 height 207
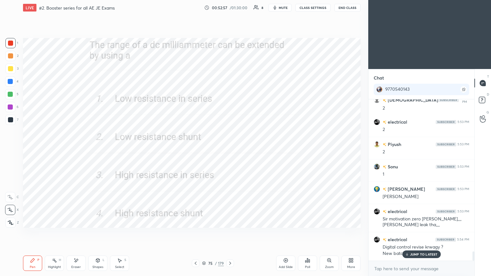
click at [413, 233] on p "JUMP TO LATEST" at bounding box center [424, 255] width 28 height 4
click at [250, 233] on div "Pen P Highlight H Eraser Shapes L Select S 75 / 179 Add Slide Poll Zoom More" at bounding box center [192, 264] width 338 height 26
drag, startPoint x: 229, startPoint y: 264, endPoint x: 234, endPoint y: 264, distance: 5.5
click at [229, 233] on icon at bounding box center [230, 263] width 5 height 5
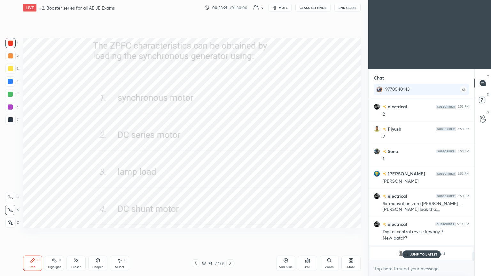
click at [418, 233] on div "JUMP TO LATEST" at bounding box center [421, 255] width 38 height 8
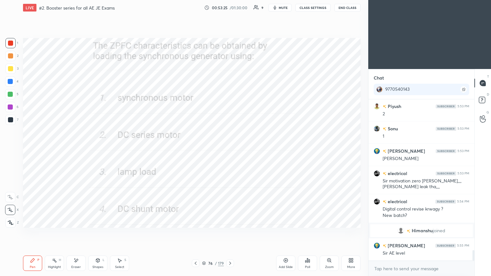
scroll to position [2304, 0]
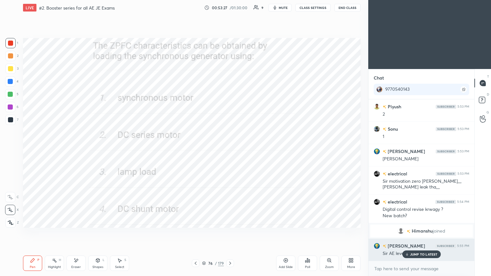
click at [421, 233] on p "JUMP TO LATEST" at bounding box center [424, 255] width 28 height 4
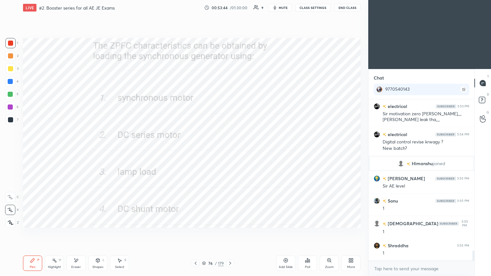
scroll to position [2394, 0]
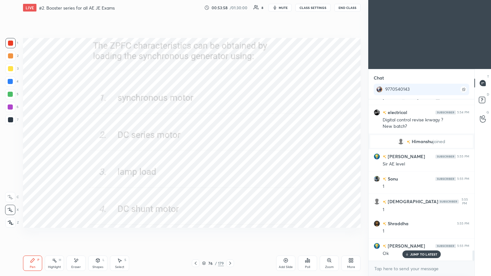
click at [230, 233] on icon at bounding box center [230, 263] width 5 height 5
click at [307, 233] on icon at bounding box center [307, 260] width 5 height 5
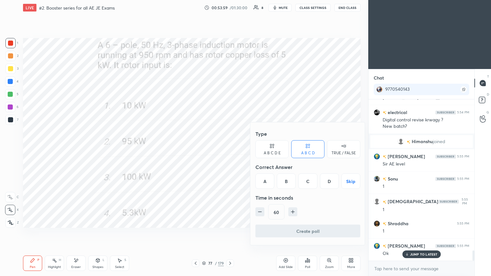
click at [237, 221] on div at bounding box center [245, 138] width 491 height 276
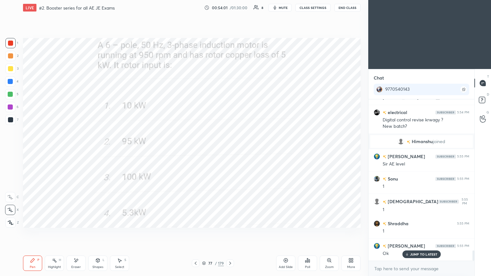
click at [10, 42] on div at bounding box center [10, 43] width 5 height 5
click at [75, 233] on icon at bounding box center [76, 260] width 5 height 5
click at [10, 222] on span "Erase all" at bounding box center [10, 223] width 10 height 4
click at [29, 233] on div "Pen P" at bounding box center [32, 263] width 19 height 15
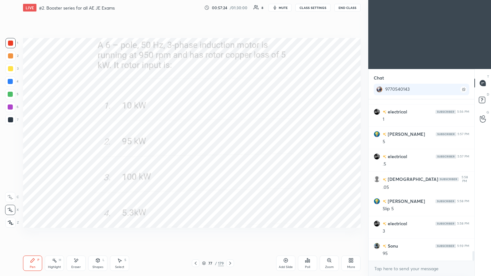
scroll to position [2595, 0]
click at [74, 233] on icon at bounding box center [76, 260] width 5 height 5
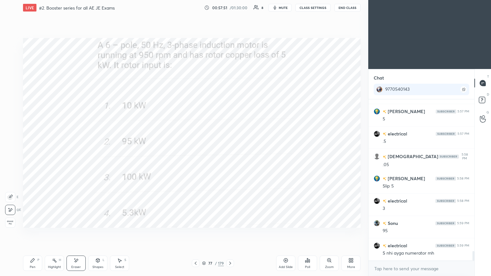
click at [29, 233] on div "Pen P" at bounding box center [32, 263] width 19 height 15
click at [32, 233] on div "Pen P" at bounding box center [32, 263] width 19 height 15
click at [7, 81] on div at bounding box center [10, 81] width 10 height 10
click at [77, 233] on div "Eraser" at bounding box center [76, 263] width 19 height 15
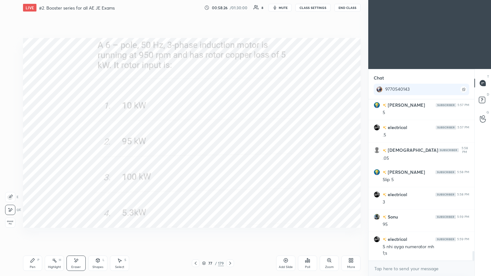
click at [35, 233] on div "Pen P" at bounding box center [32, 263] width 19 height 15
click at [346, 221] on div "Setting up your live class Poll for secs No correct answer Start poll" at bounding box center [191, 132] width 343 height 235
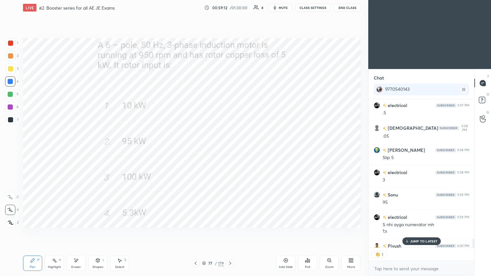
scroll to position [147, 104]
click at [287, 233] on div "Add Slide" at bounding box center [285, 263] width 19 height 15
click at [426, 233] on div "JUMP TO LATEST" at bounding box center [421, 242] width 38 height 8
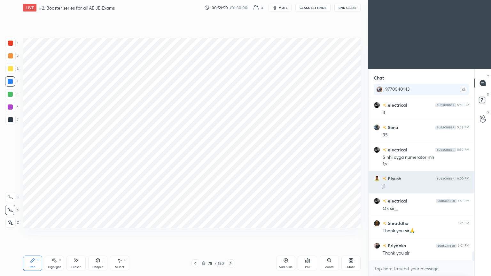
scroll to position [2713, 0]
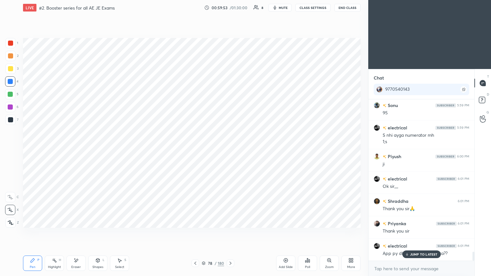
click at [416, 233] on p "JUMP TO LATEST" at bounding box center [424, 255] width 28 height 4
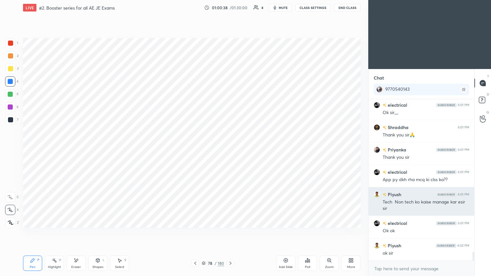
scroll to position [2809, 0]
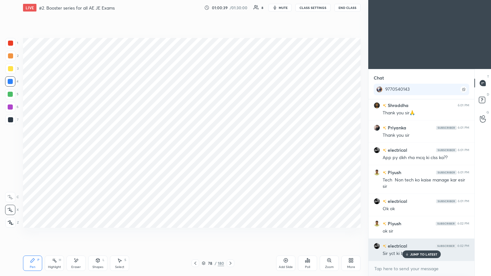
click at [415, 233] on p "JUMP TO LATEST" at bounding box center [424, 255] width 28 height 4
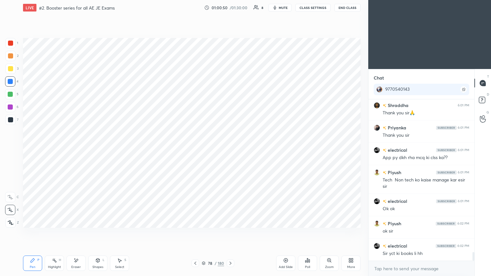
scroll to position [2816, 0]
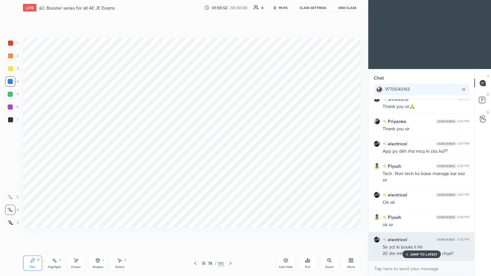
click at [414, 233] on div "x" at bounding box center [422, 268] width 106 height 15
click at [417, 233] on p "JUMP TO LATEST" at bounding box center [424, 255] width 28 height 4
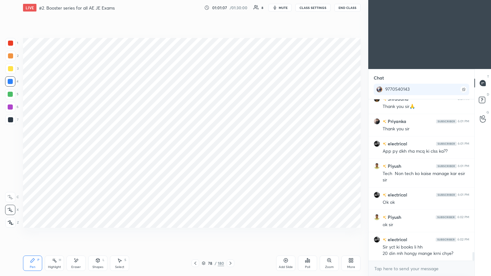
scroll to position [2822, 0]
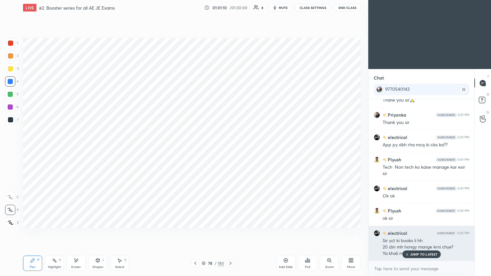
click at [417, 233] on p "JUMP TO LATEST" at bounding box center [424, 255] width 28 height 4
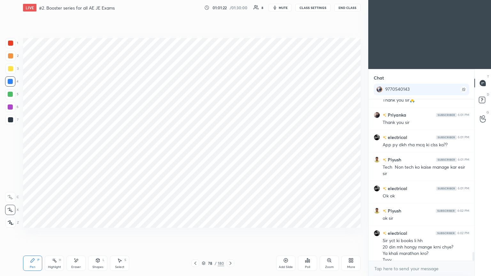
scroll to position [2829, 0]
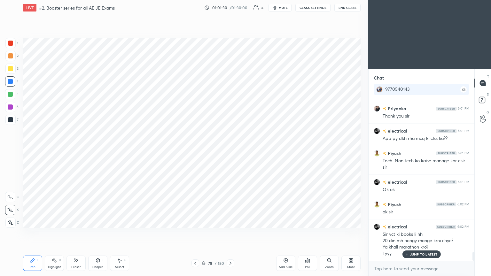
click at [349, 12] on div "LIVE #2. Booster series for all AE JE Exams 01:01:30 / 01:30:00 8 mute CLASS SE…" at bounding box center [192, 7] width 338 height 15
click at [353, 9] on button "End Class" at bounding box center [348, 8] width 26 height 8
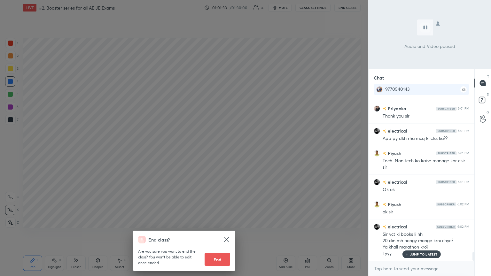
click at [219, 233] on button "End" at bounding box center [218, 259] width 26 height 13
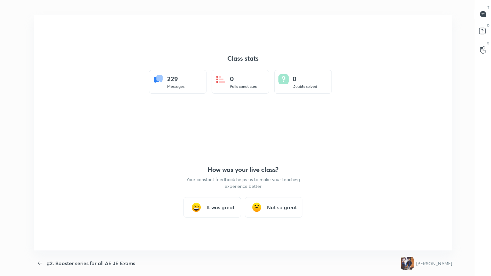
scroll to position [0, 0]
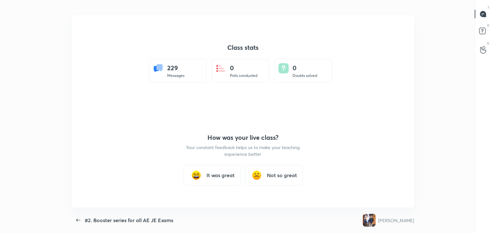
type textarea "x"
click at [220, 175] on h3 "It was great" at bounding box center [221, 176] width 28 height 8
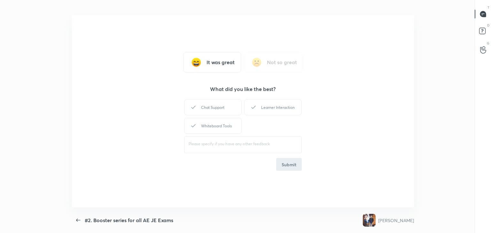
click at [218, 128] on div "Whiteboard Tools" at bounding box center [213, 126] width 58 height 16
drag, startPoint x: 275, startPoint y: 108, endPoint x: 280, endPoint y: 152, distance: 44.4
click at [273, 108] on div "Learner Interaction" at bounding box center [273, 107] width 58 height 16
drag, startPoint x: 284, startPoint y: 168, endPoint x: 287, endPoint y: 165, distance: 3.9
click at [285, 168] on button "Submit" at bounding box center [289, 164] width 26 height 13
